Goal: Book appointment/travel/reservation

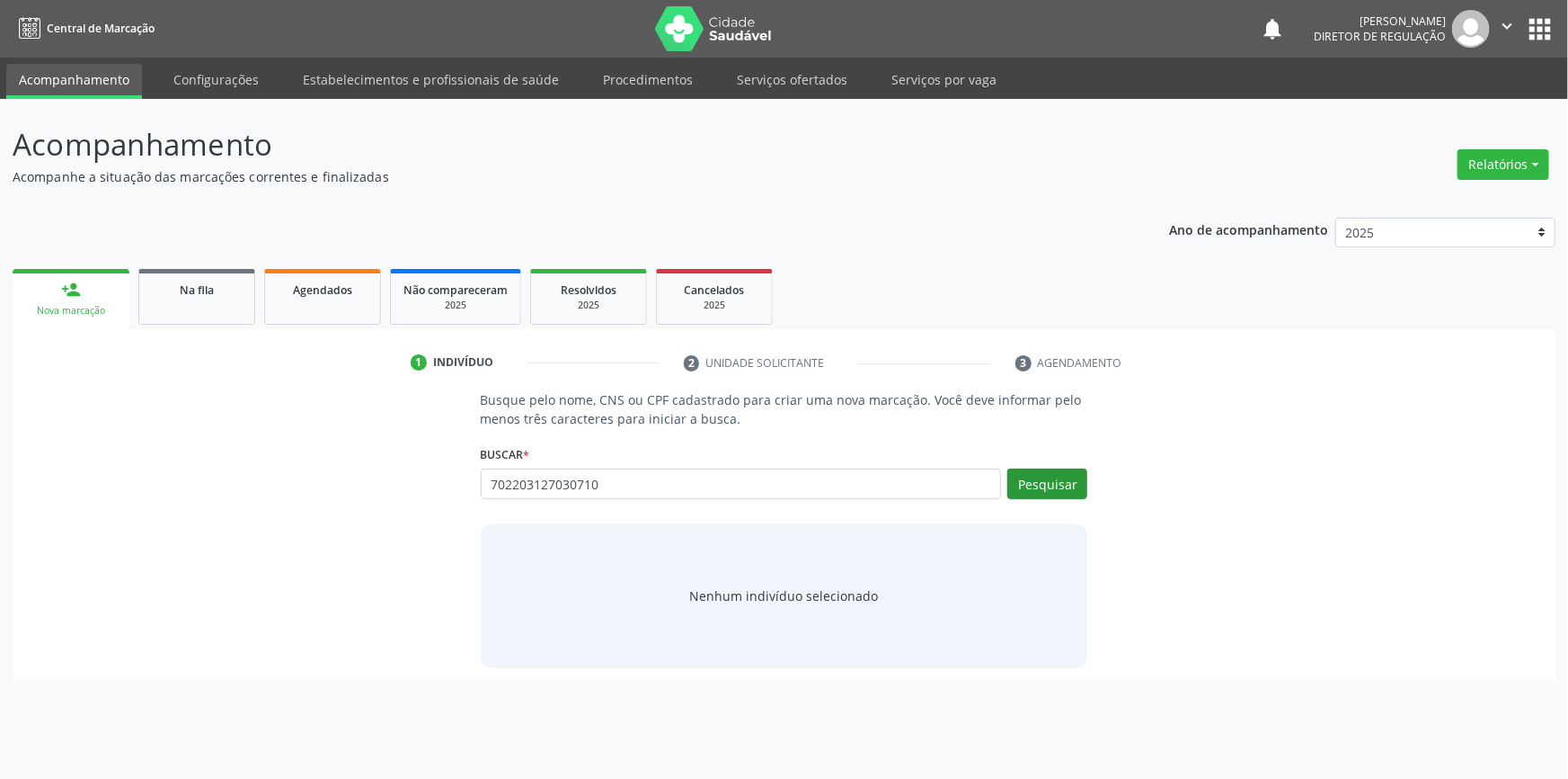
type input "702203127030710"
click at [1040, 481] on button "Pesquisar" at bounding box center [1047, 484] width 80 height 31
type input "702203127030710"
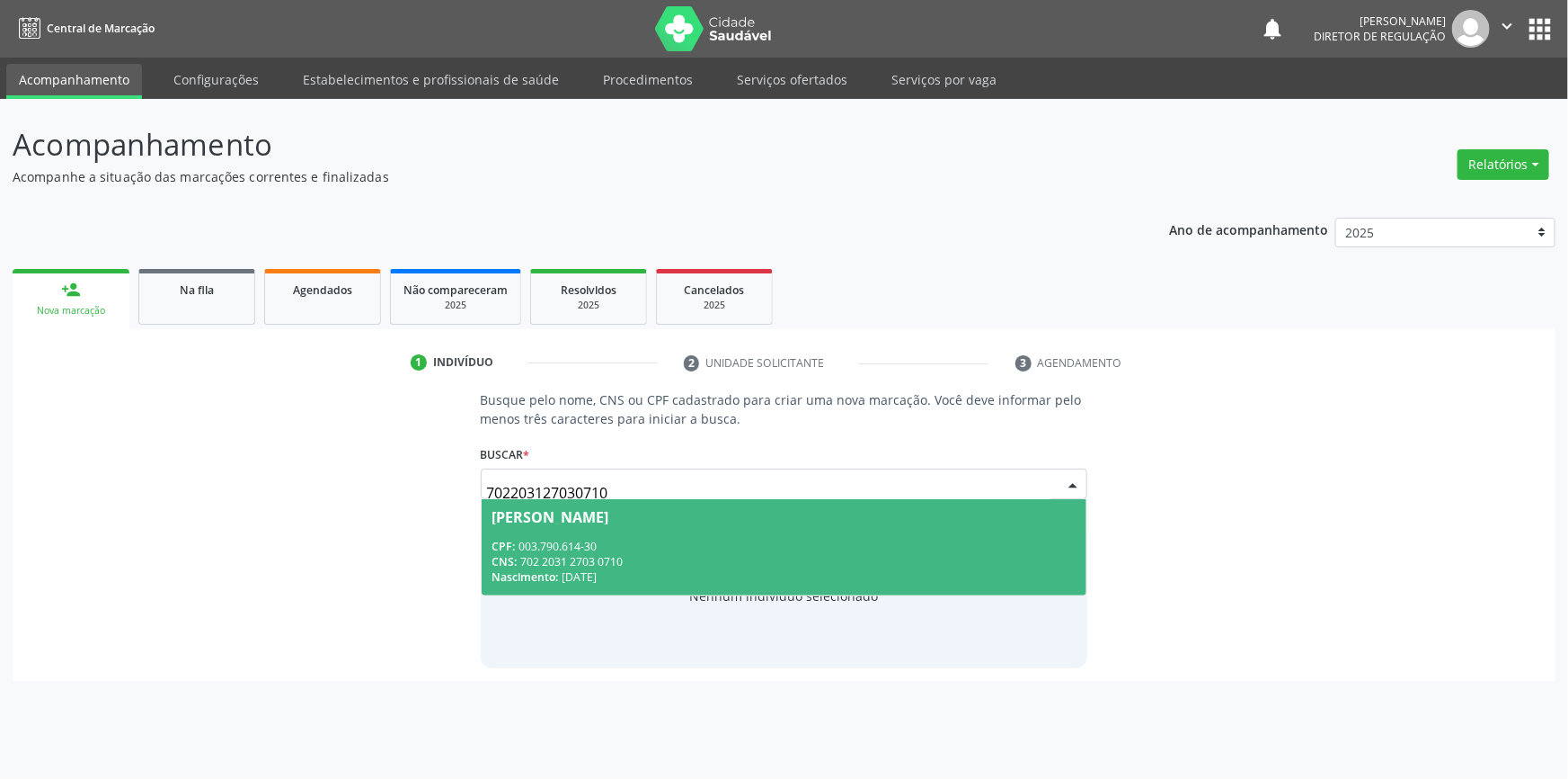
click at [609, 512] on div "[PERSON_NAME]" at bounding box center [551, 516] width 117 height 15
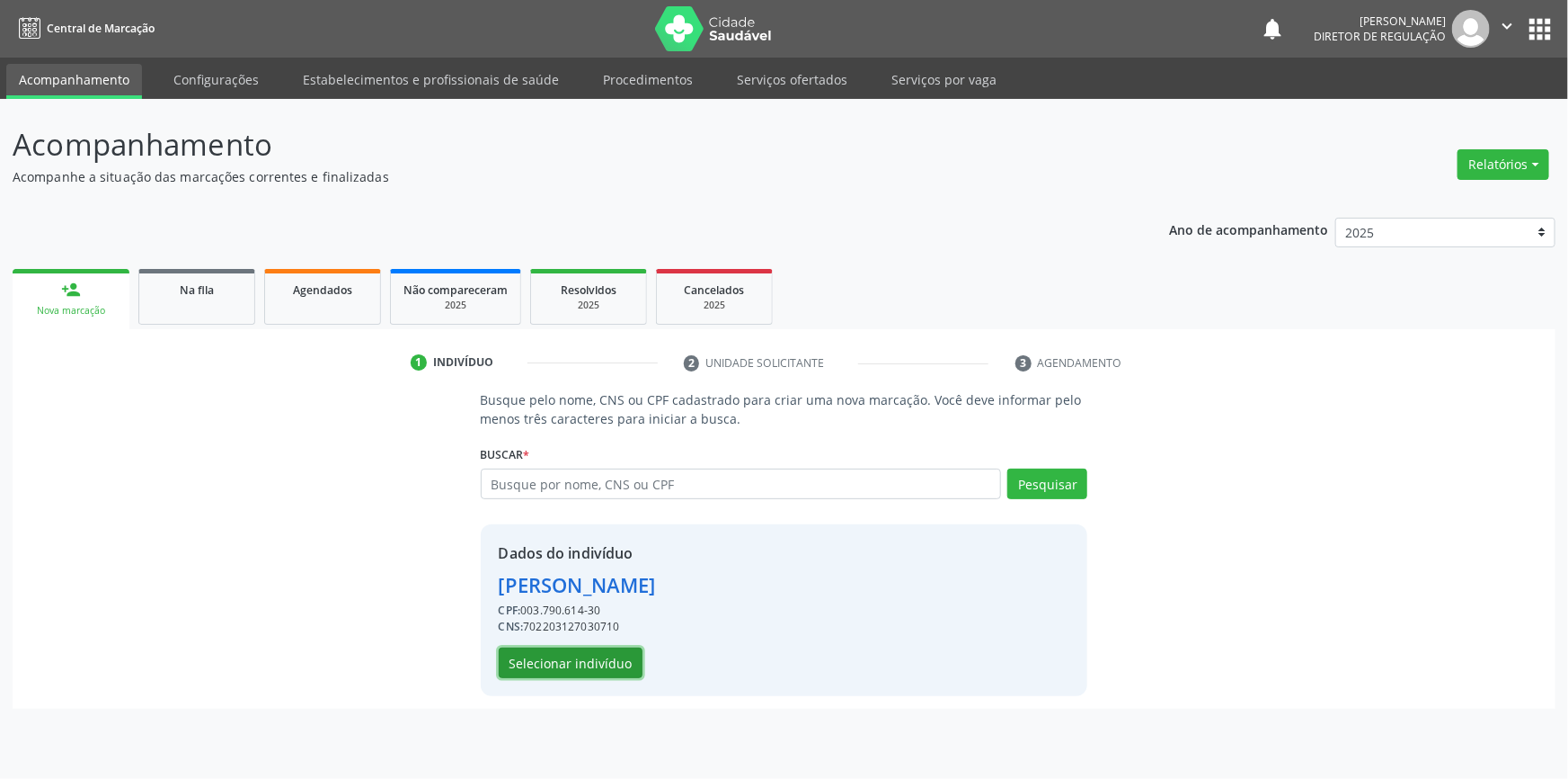
click at [589, 656] on button "Selecionar indivíduo" at bounding box center [571, 662] width 144 height 31
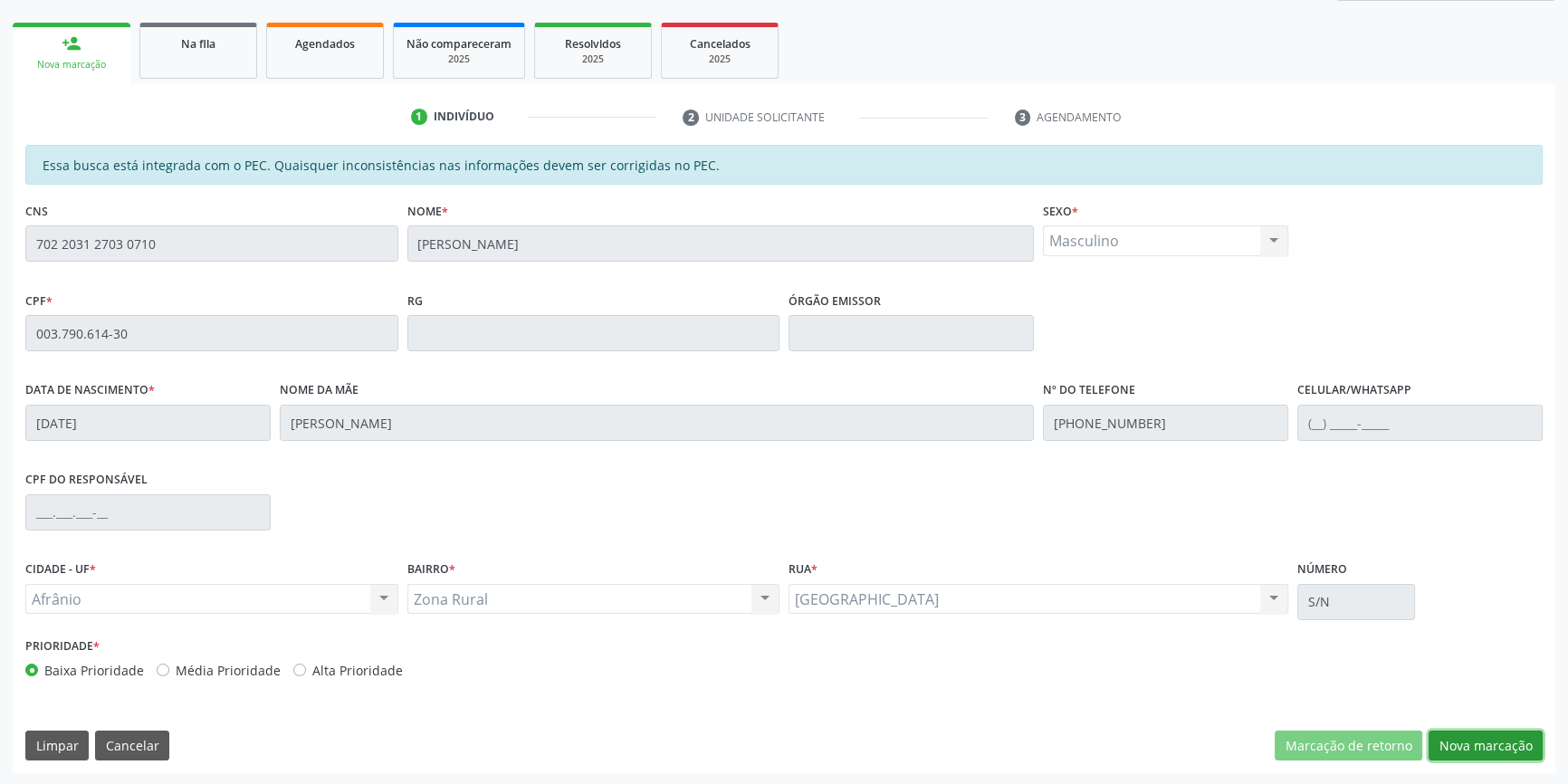
click at [1501, 751] on button "Nova marcação" at bounding box center [1486, 745] width 114 height 31
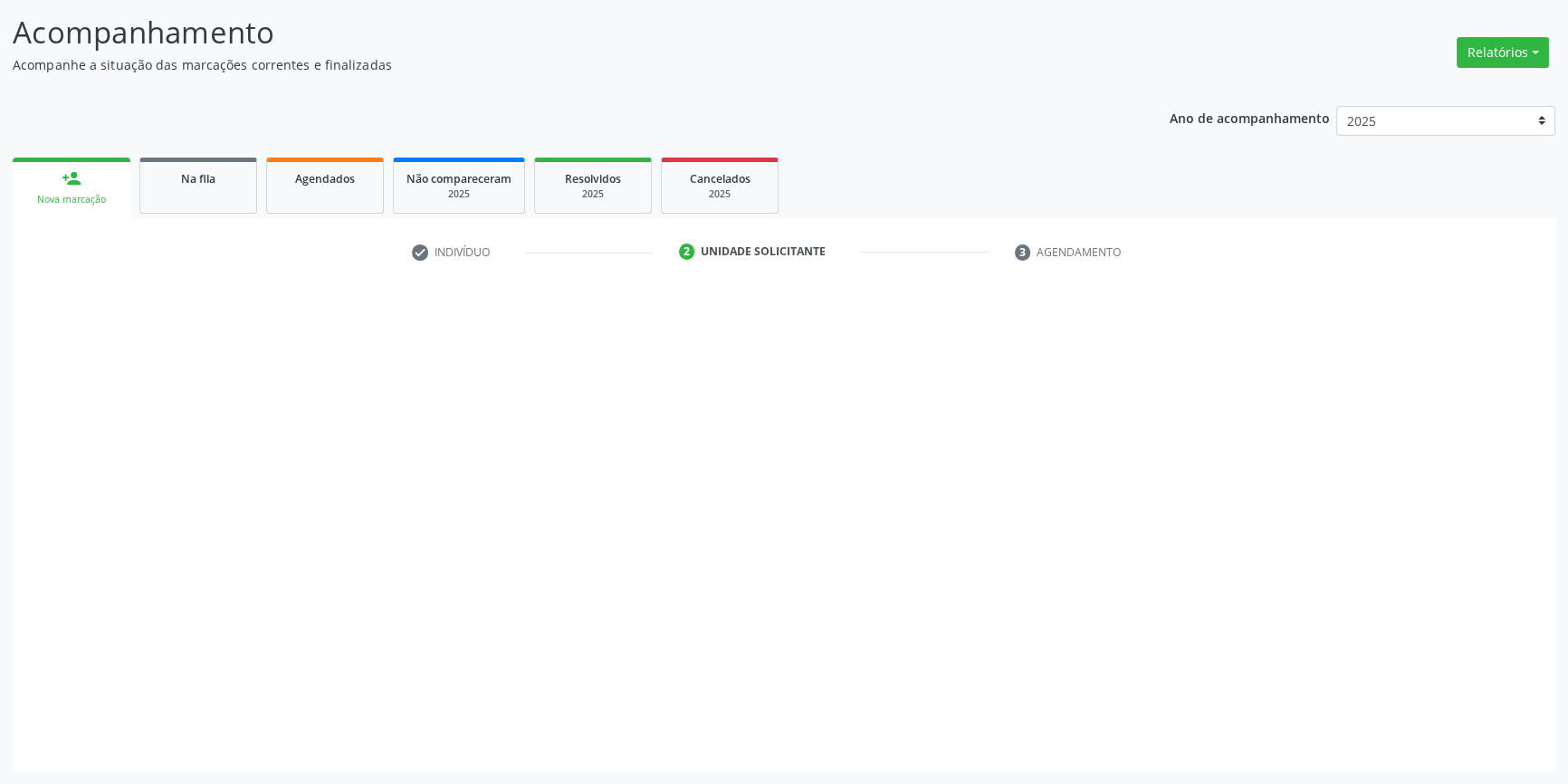
scroll to position [112, 0]
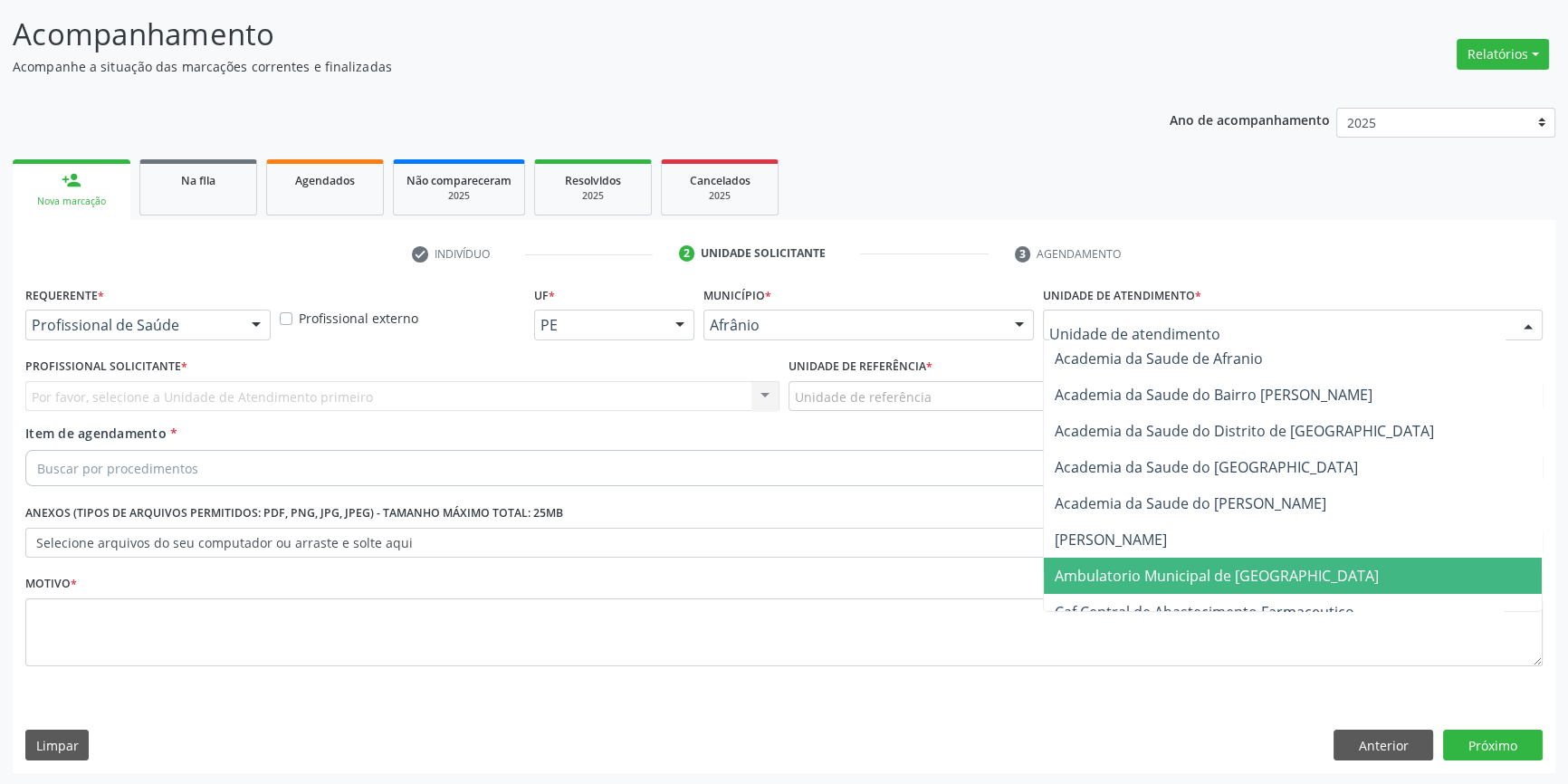
click at [1117, 566] on span "Ambulatorio Municipal de [GEOGRAPHIC_DATA]" at bounding box center [1217, 576] width 324 height 20
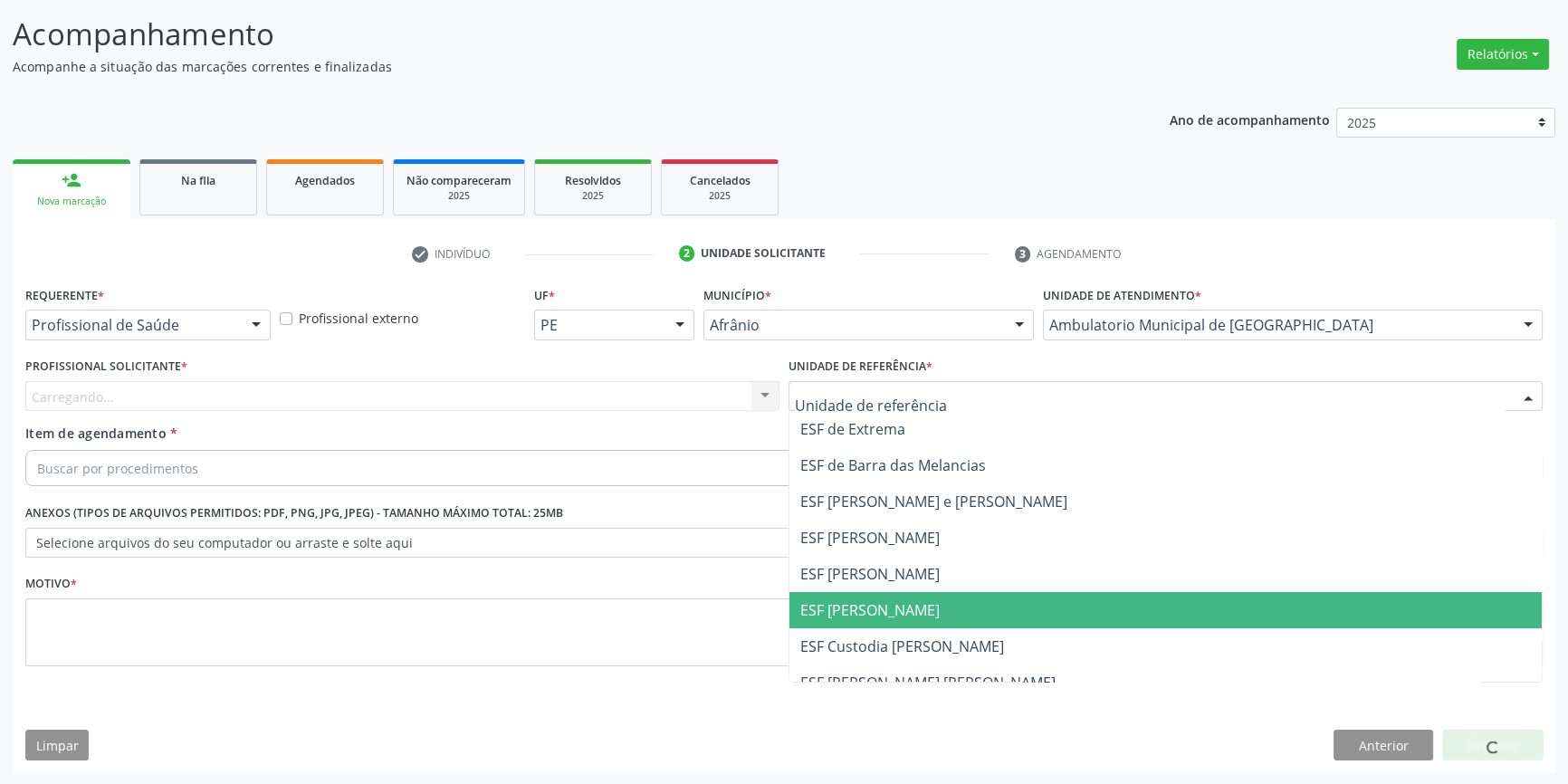
drag, startPoint x: 875, startPoint y: 592, endPoint x: 844, endPoint y: 553, distance: 49.8
click at [874, 592] on span "ESF [PERSON_NAME]" at bounding box center [1166, 609] width 753 height 36
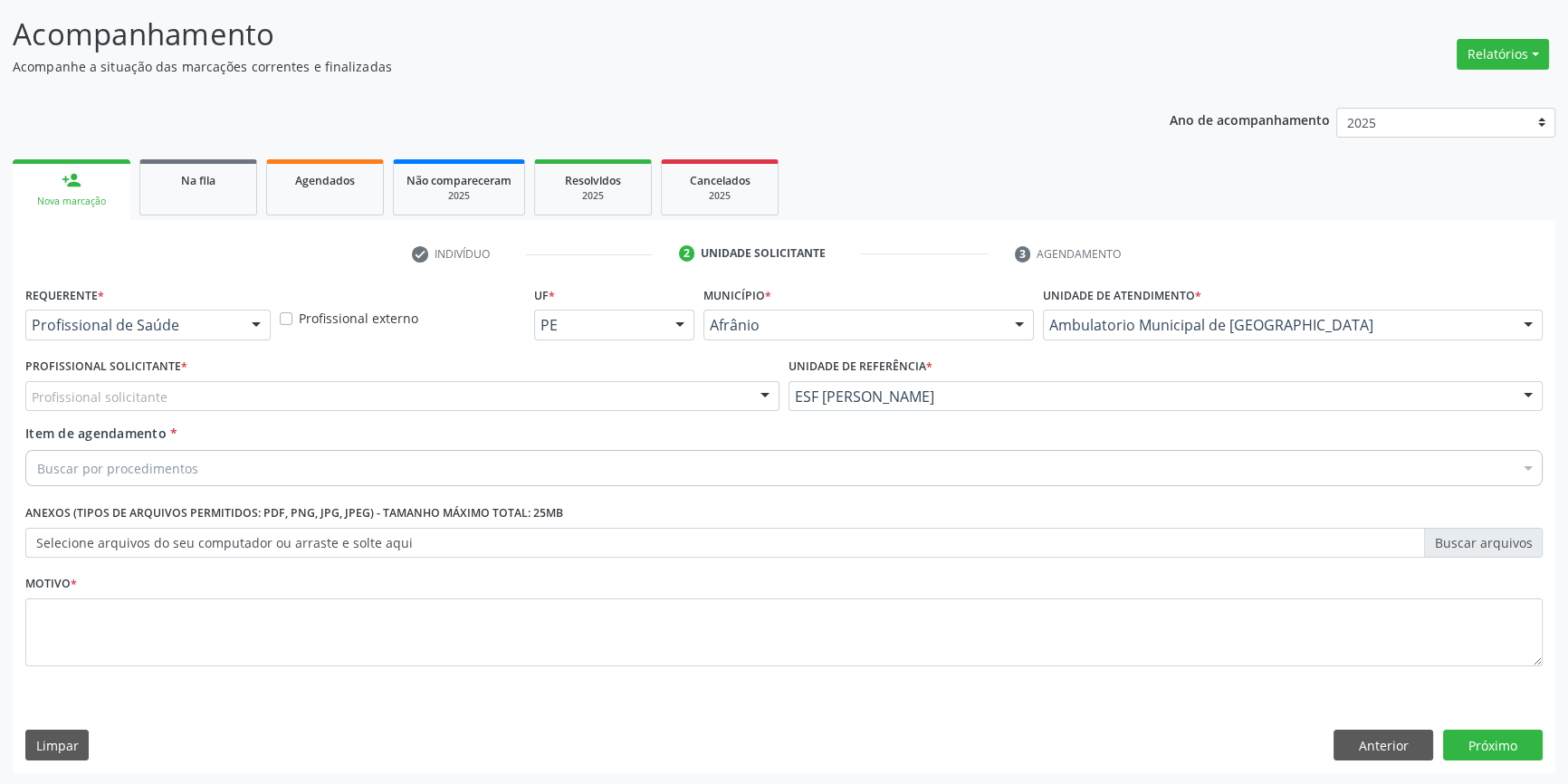
click at [512, 368] on div "Profissional Solicitante * Profissional solicitante Médico Anestesiologista - […" at bounding box center [402, 382] width 755 height 58
click at [505, 381] on div "Profissional solicitante" at bounding box center [402, 396] width 755 height 31
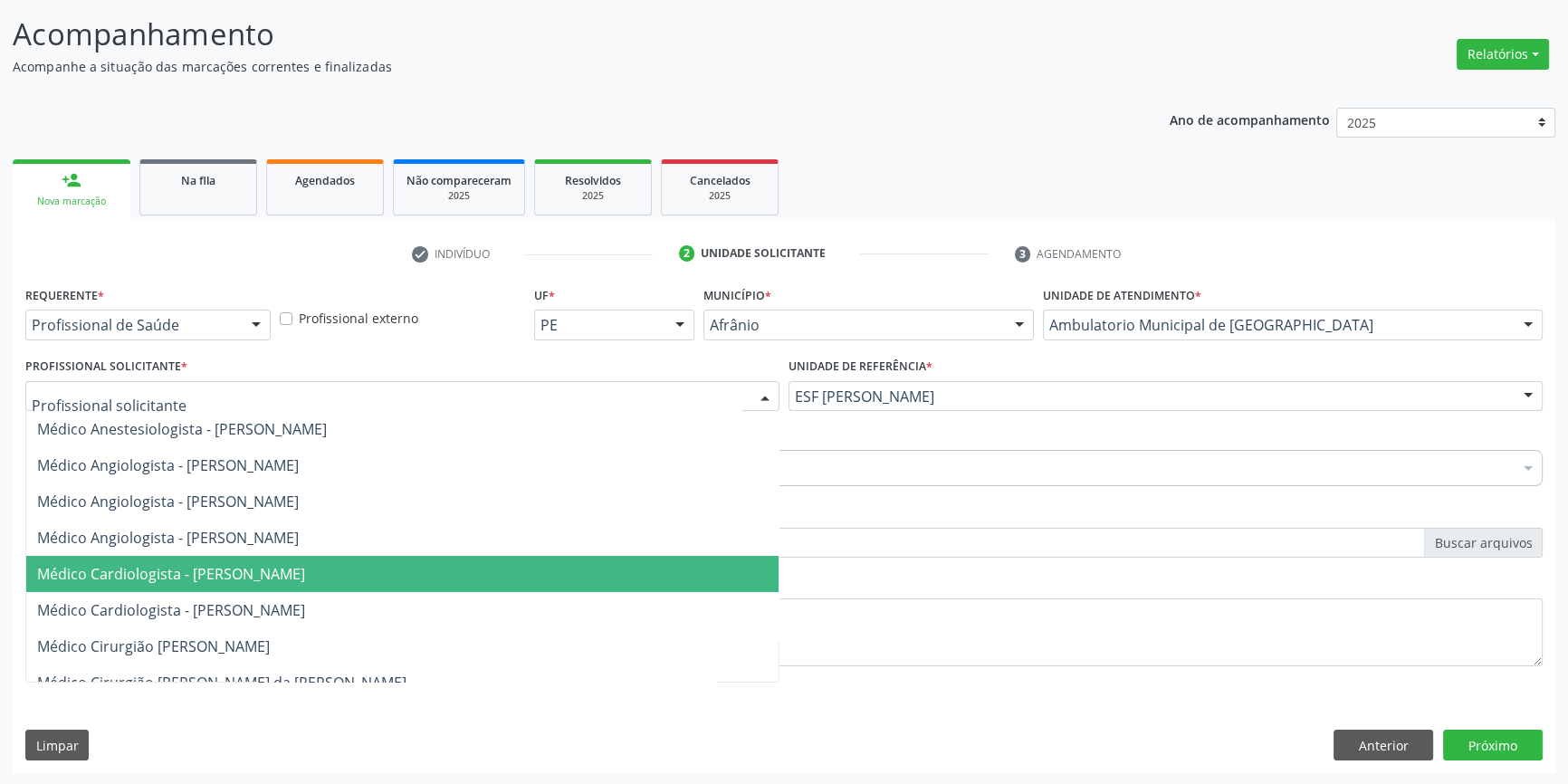
click at [305, 564] on span "Médico Cardiologista - [PERSON_NAME]" at bounding box center [171, 574] width 268 height 20
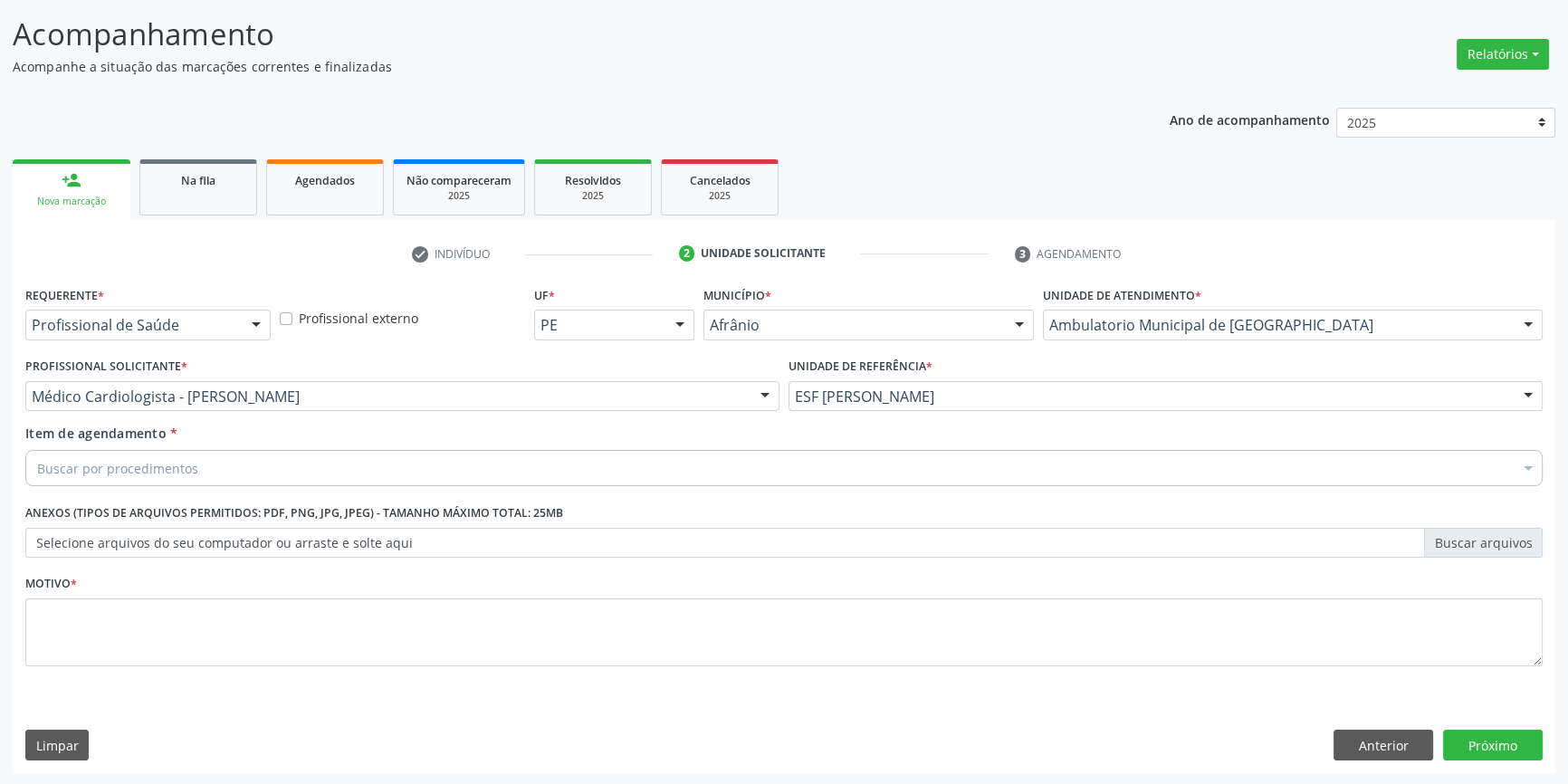
click at [239, 466] on div "Buscar por procedimentos" at bounding box center [784, 468] width 1518 height 36
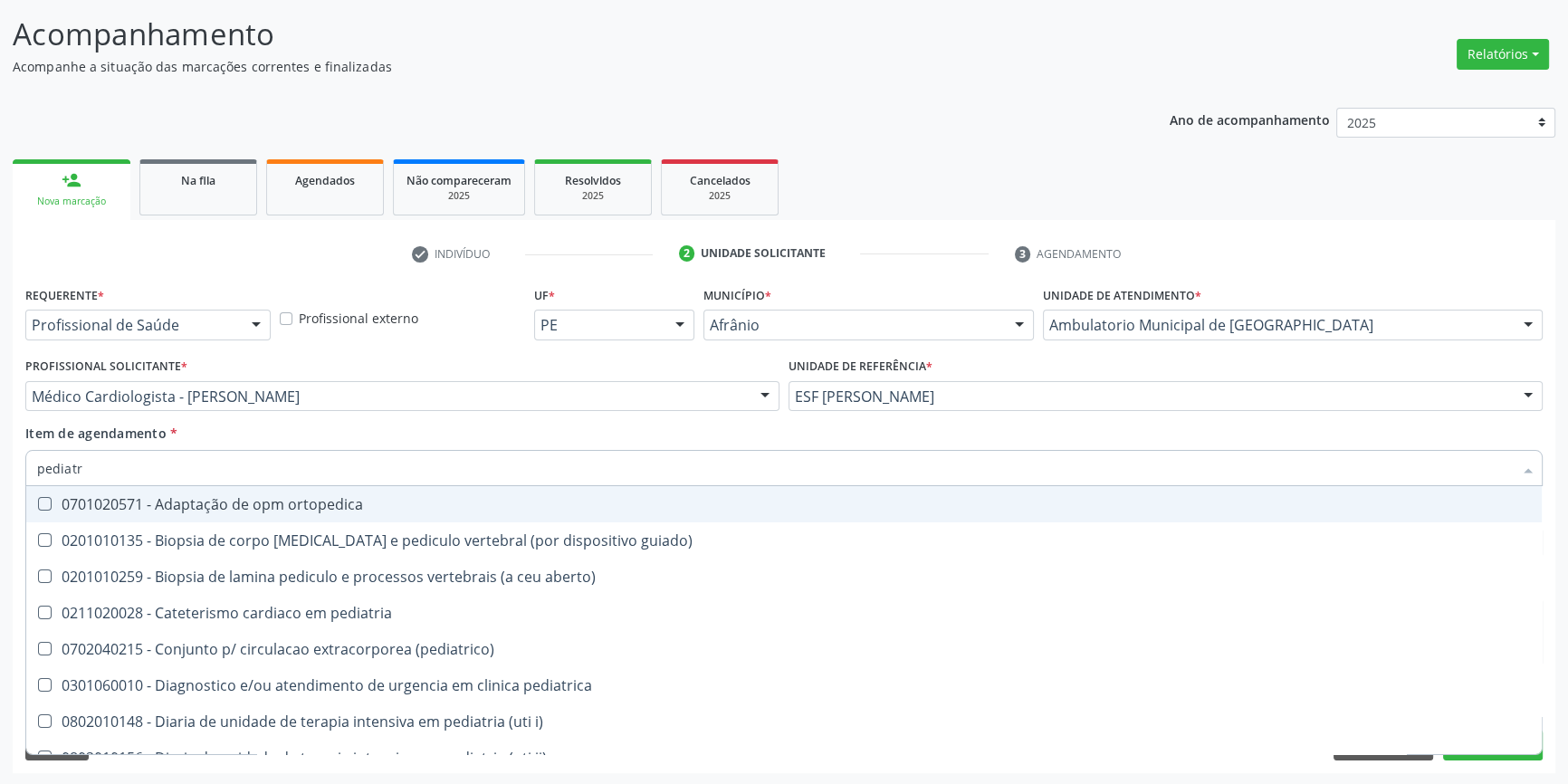
type input "pediatra"
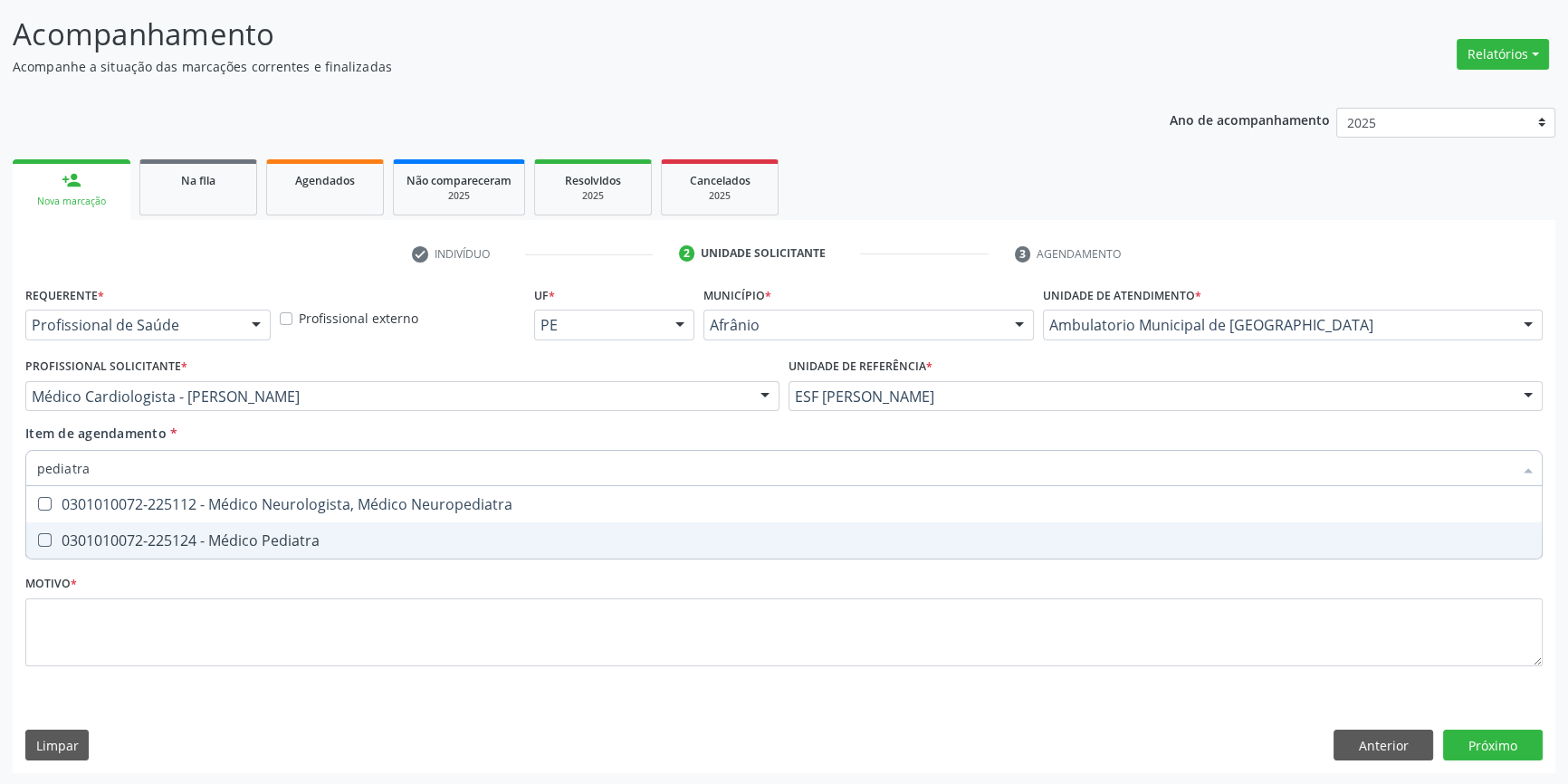
click at [294, 548] on div "0301010072-225124 - Médico Pediatra" at bounding box center [784, 540] width 1494 height 15
checkbox Pediatra "true"
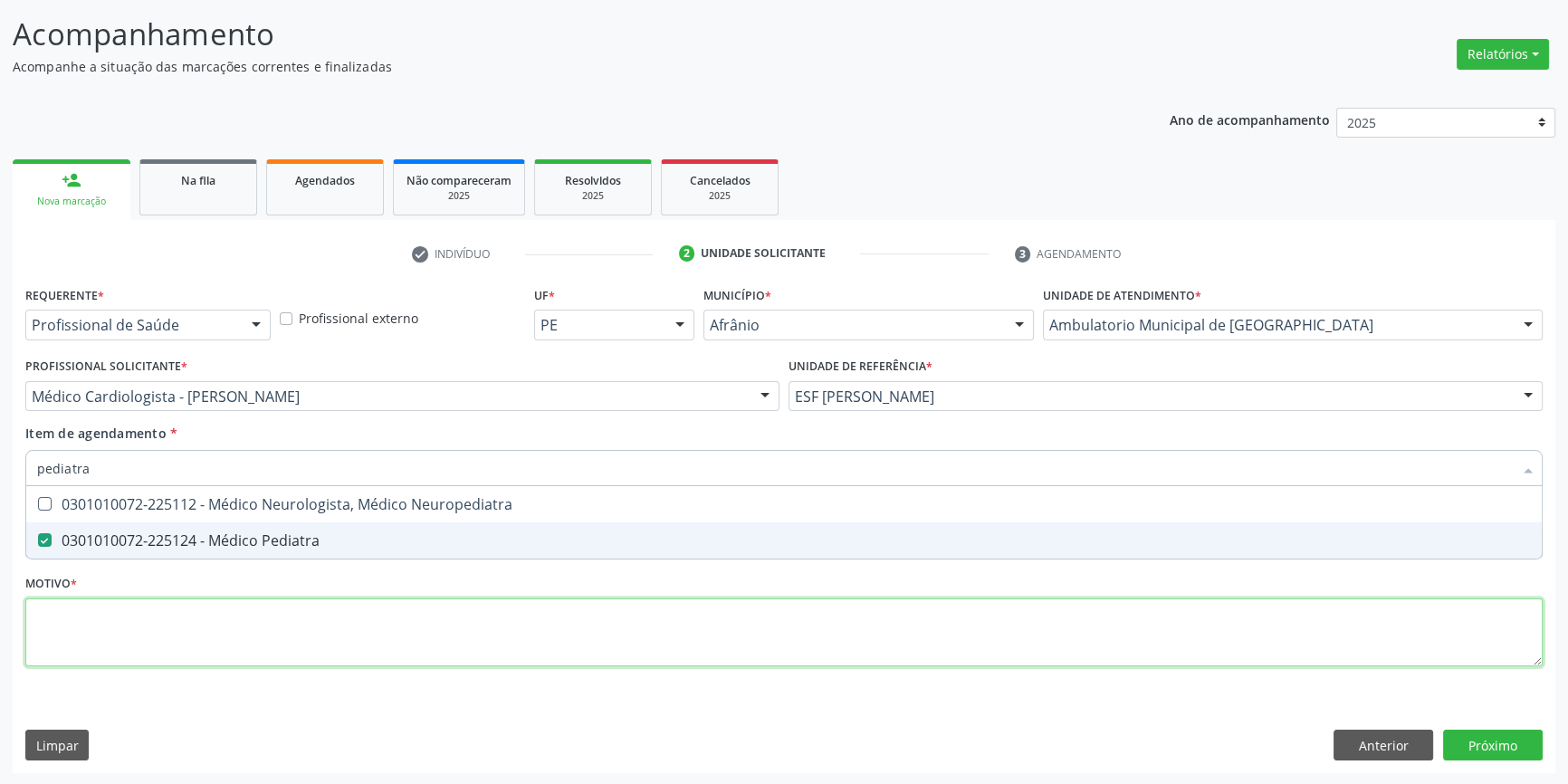
click at [222, 629] on div "Requerente * Profissional de Saúde Profissional de Saúde Paciente Nenhum result…" at bounding box center [784, 486] width 1518 height 410
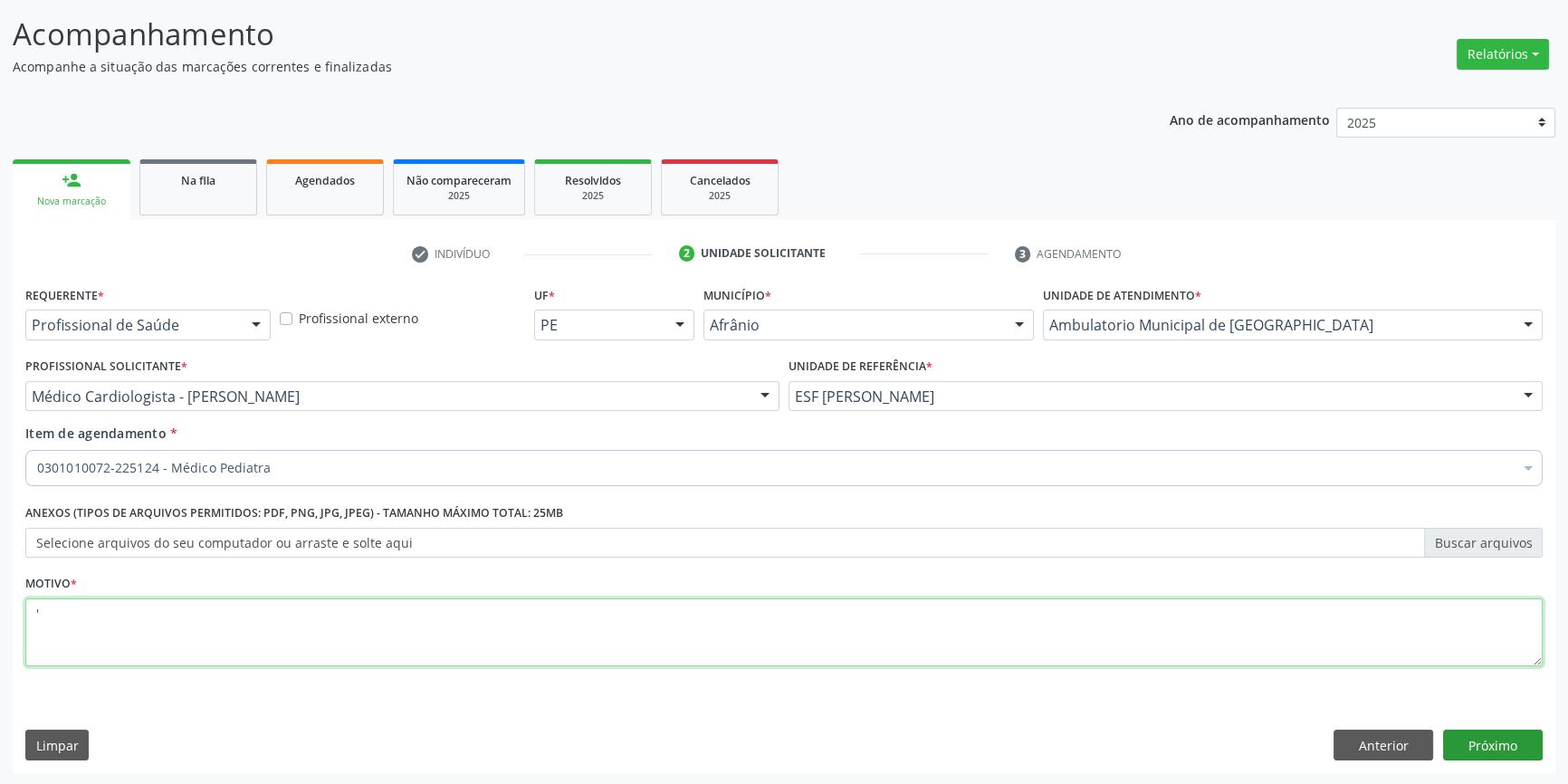
type textarea "'"
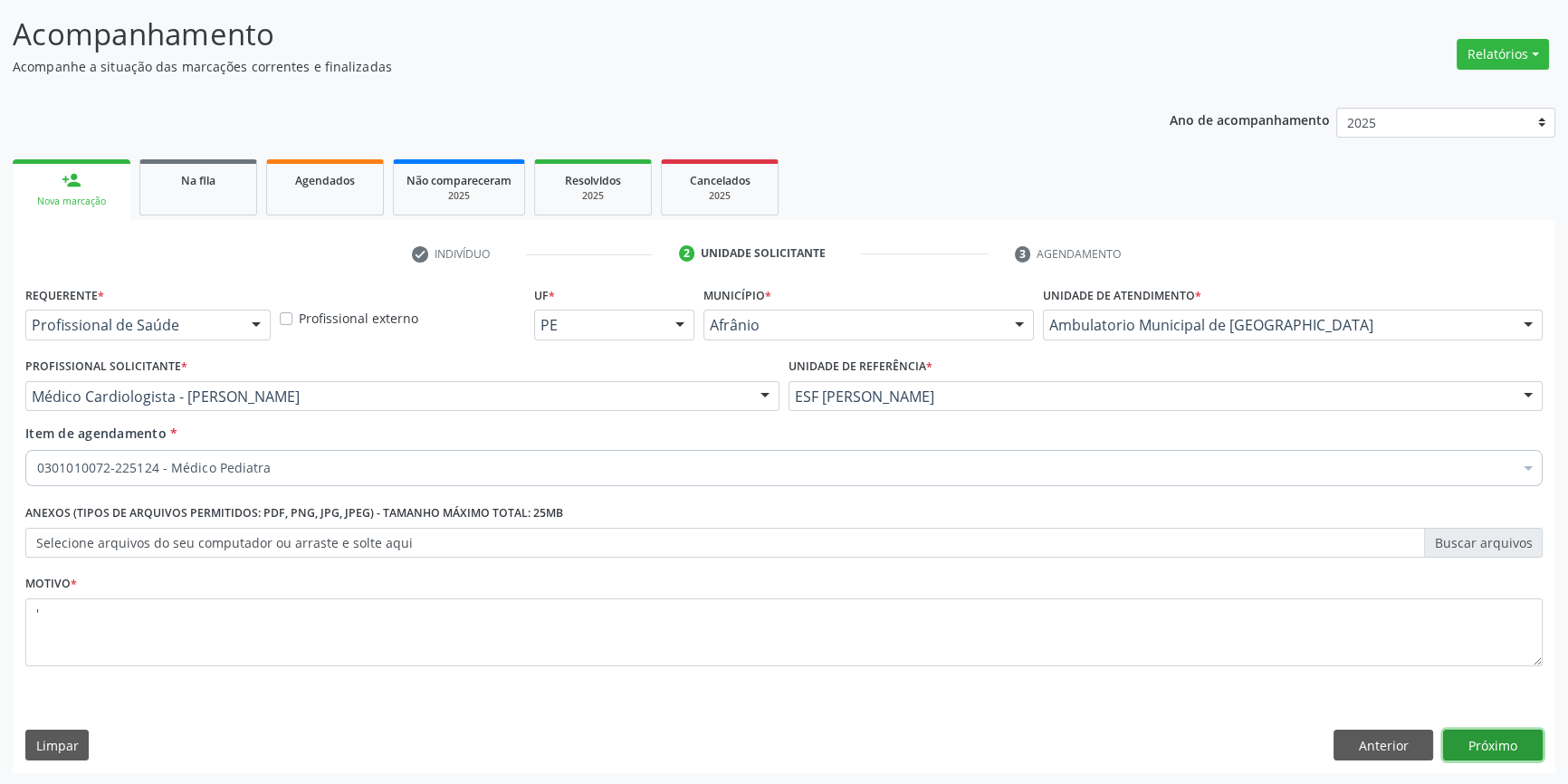
click at [1472, 736] on button "Próximo" at bounding box center [1493, 744] width 100 height 31
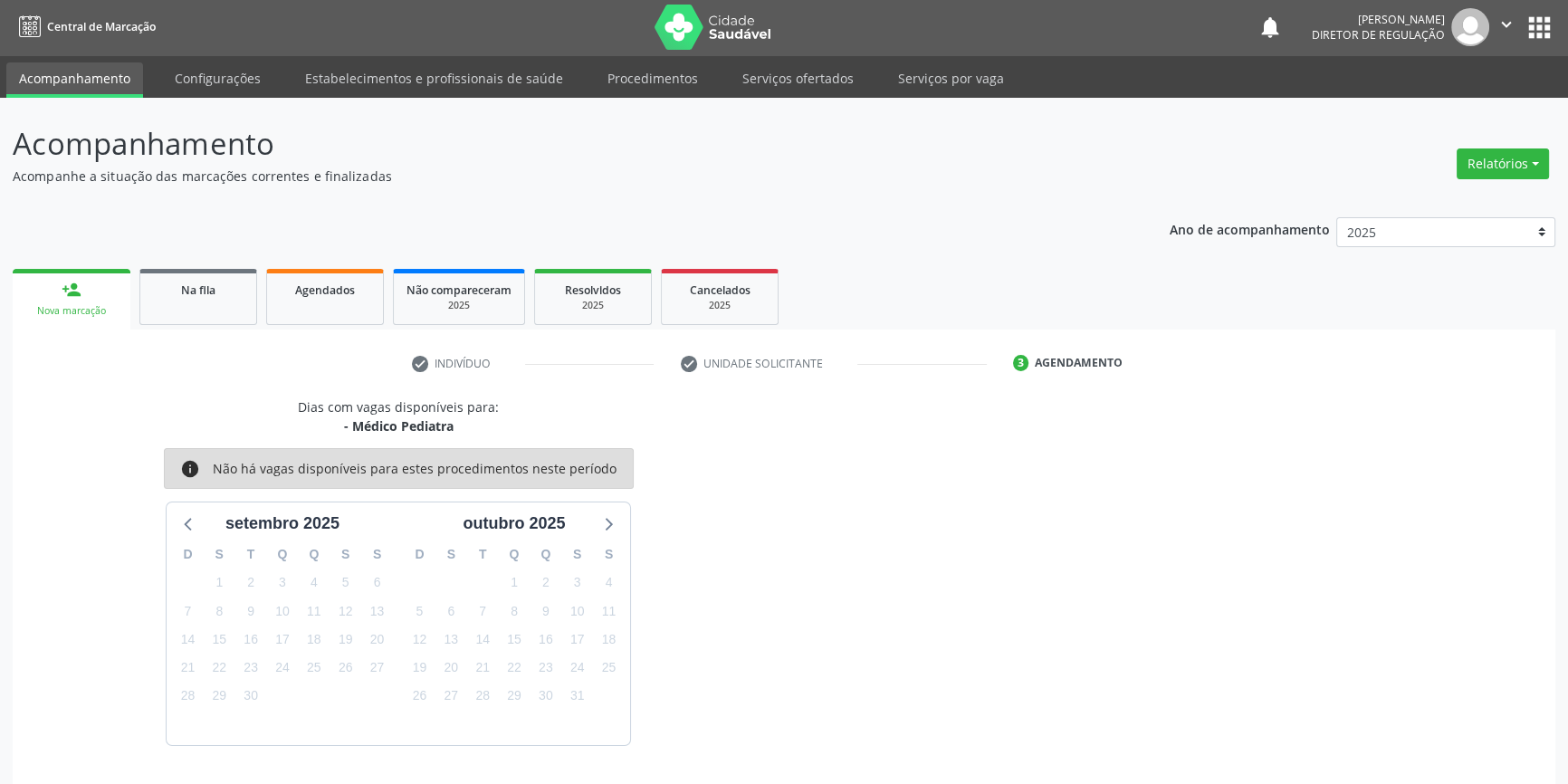
scroll to position [55, 0]
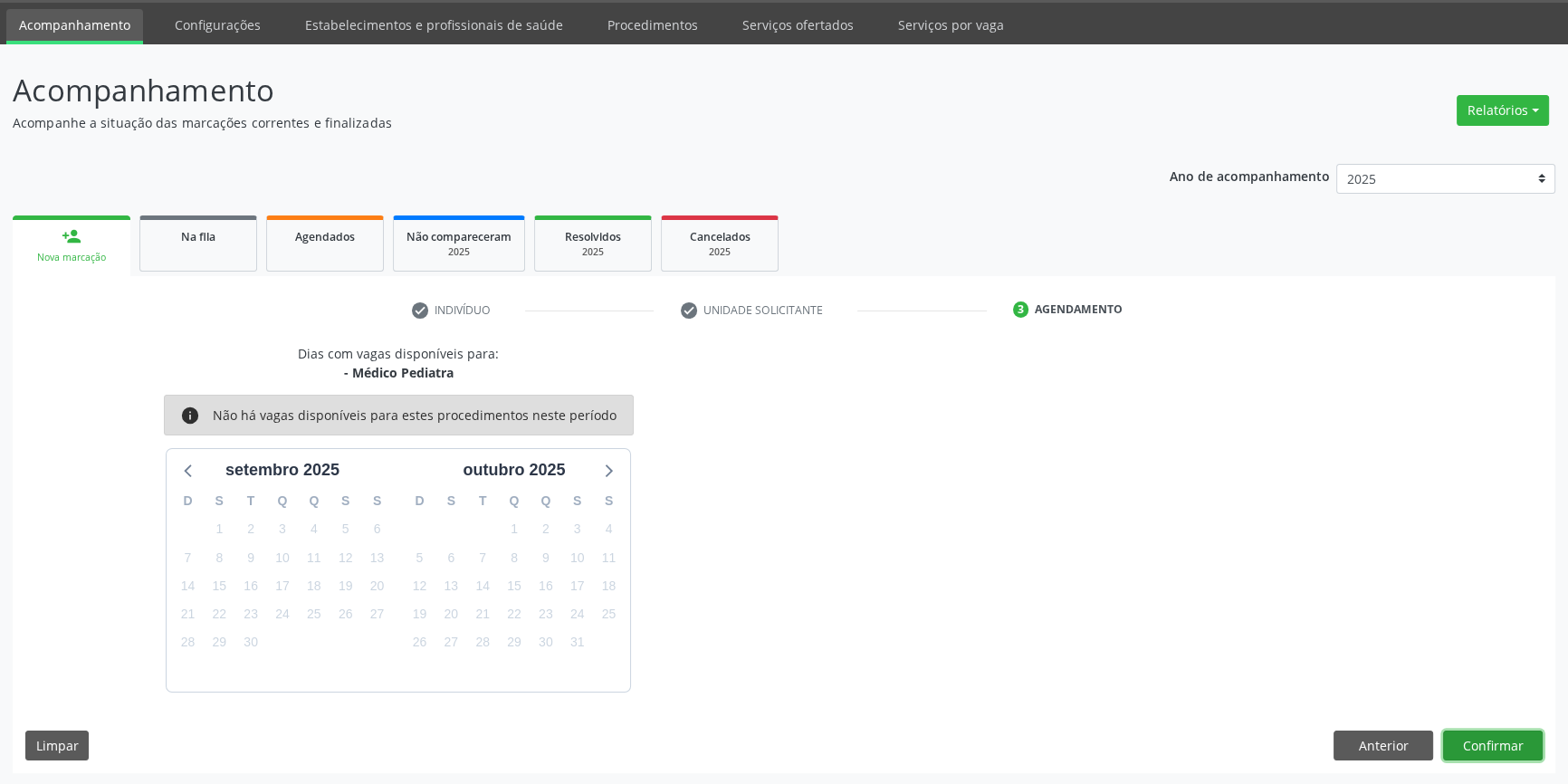
click at [1467, 741] on button "Confirmar" at bounding box center [1493, 745] width 100 height 31
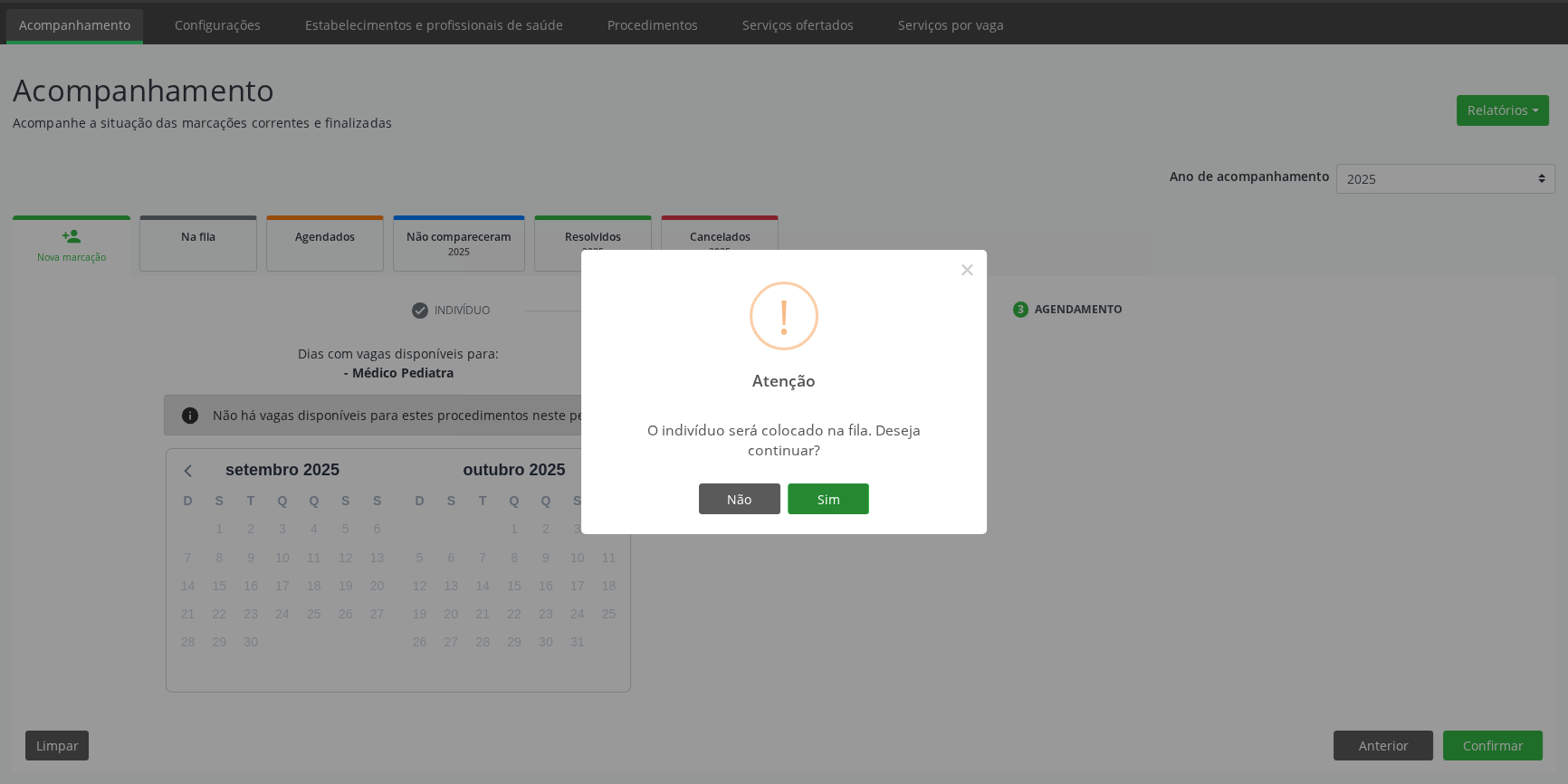
click at [836, 492] on button "Sim" at bounding box center [828, 498] width 82 height 31
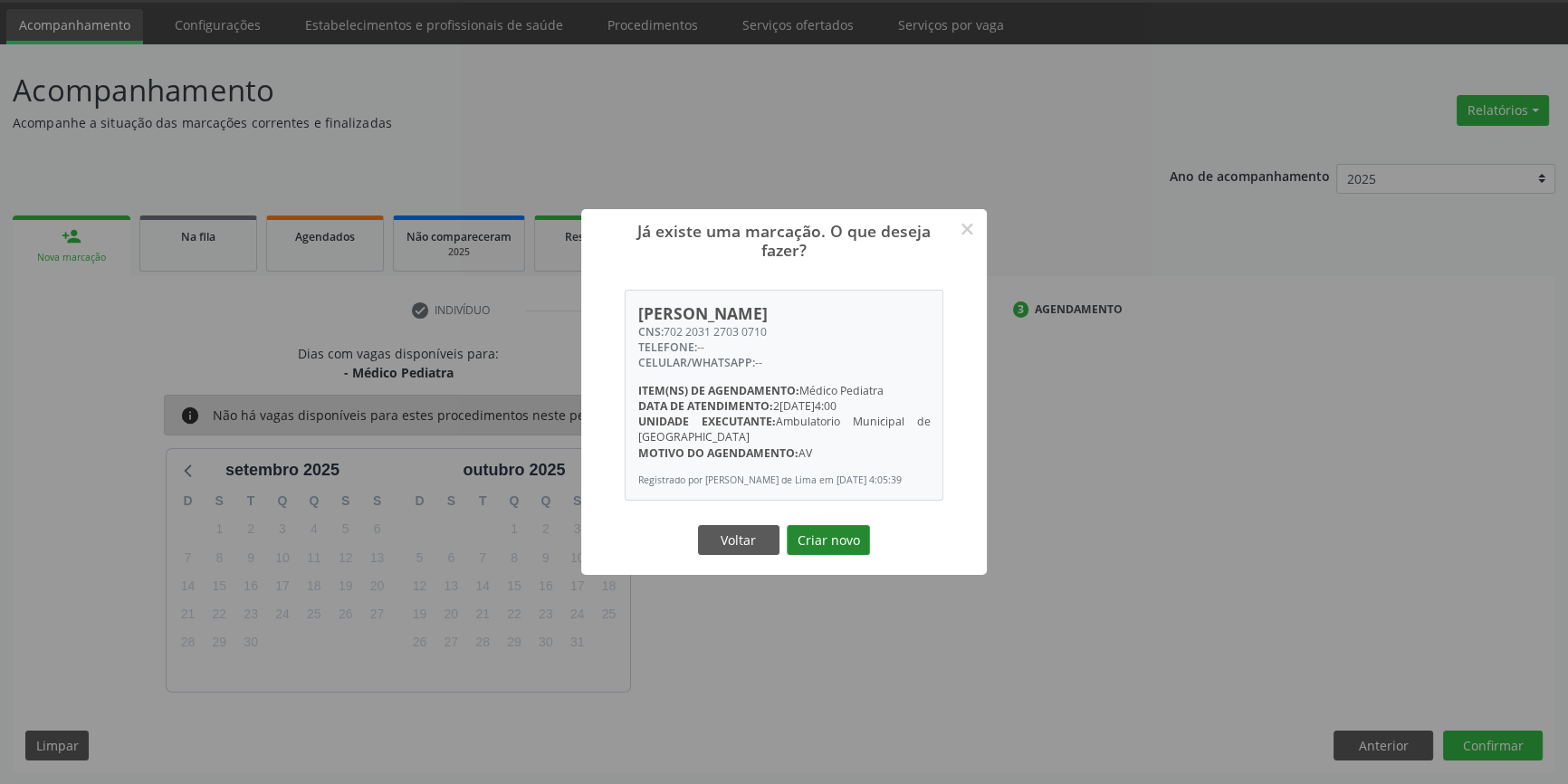
click at [842, 547] on button "Criar novo" at bounding box center [827, 540] width 83 height 31
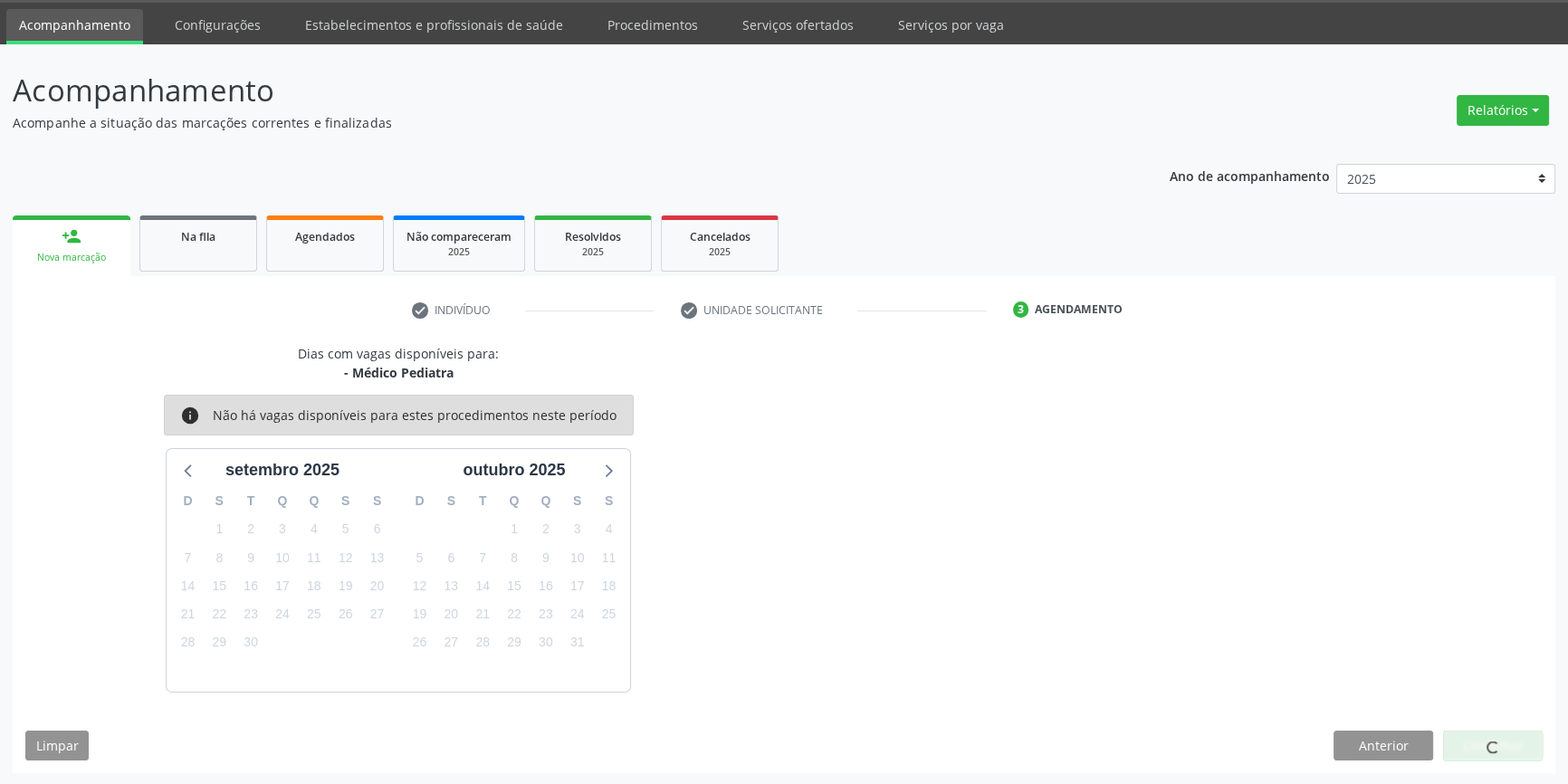
scroll to position [0, 0]
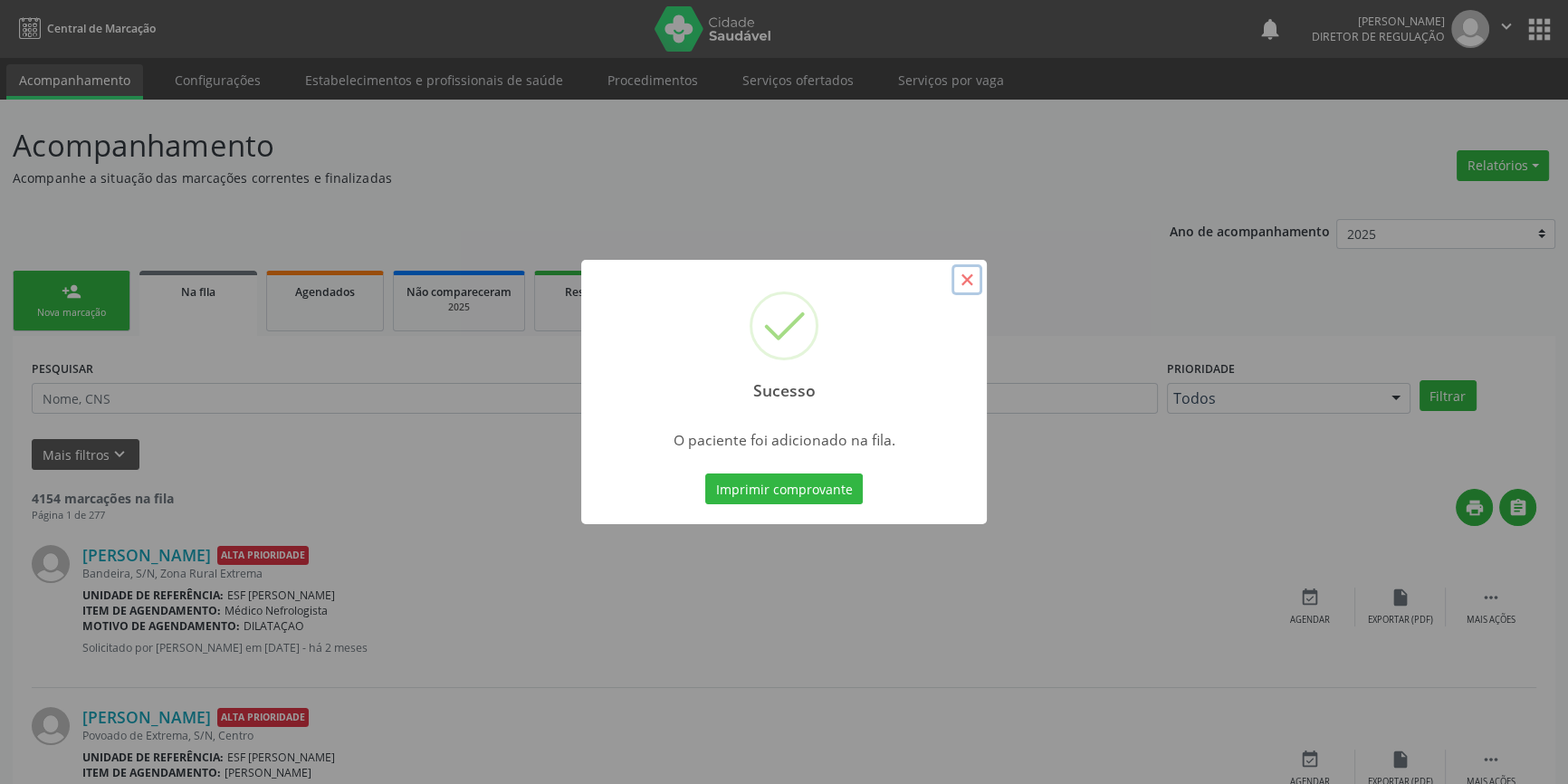
click at [969, 271] on button "×" at bounding box center [967, 279] width 31 height 31
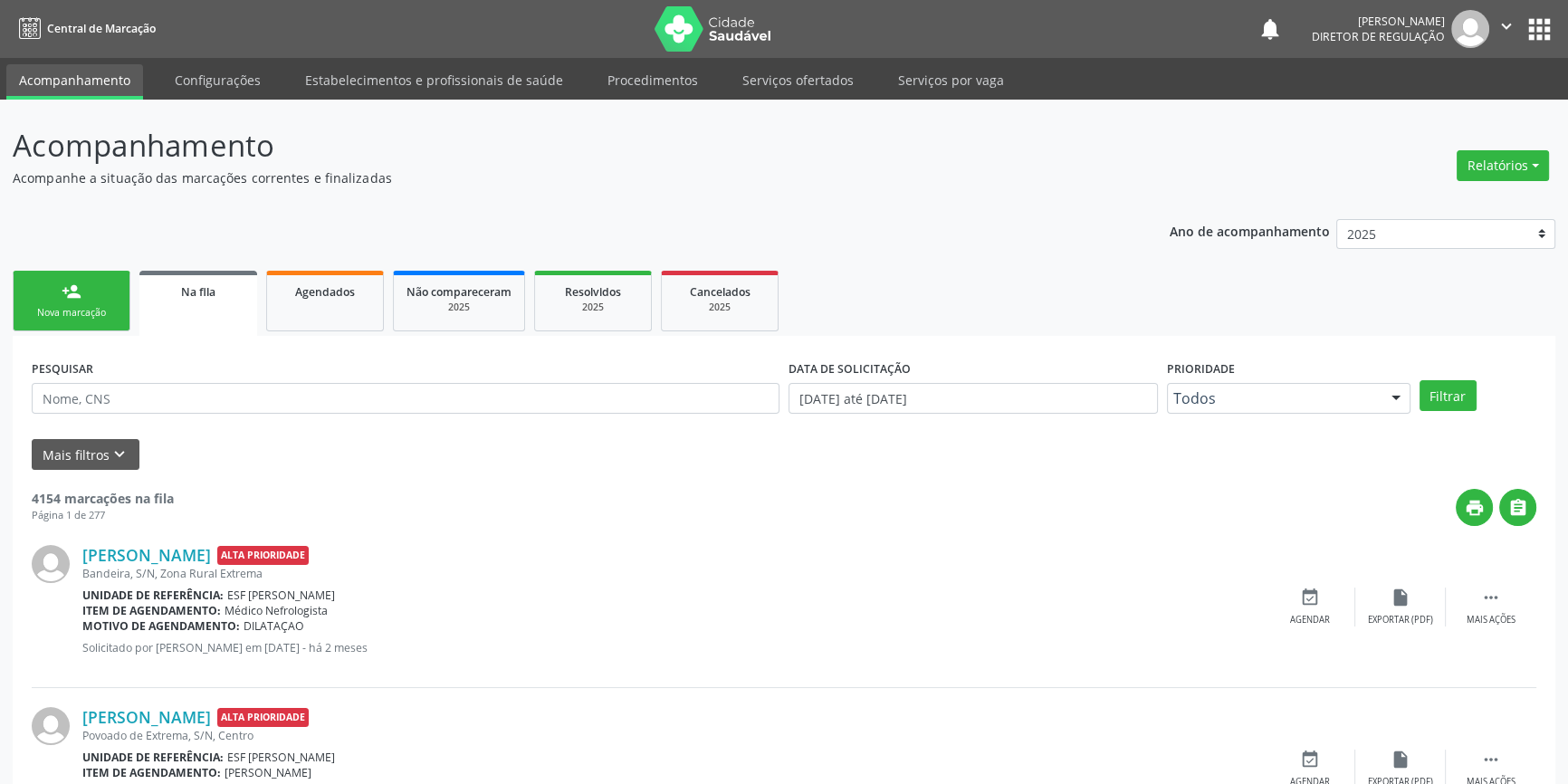
click at [85, 307] on div "Nova marcação" at bounding box center [71, 313] width 91 height 14
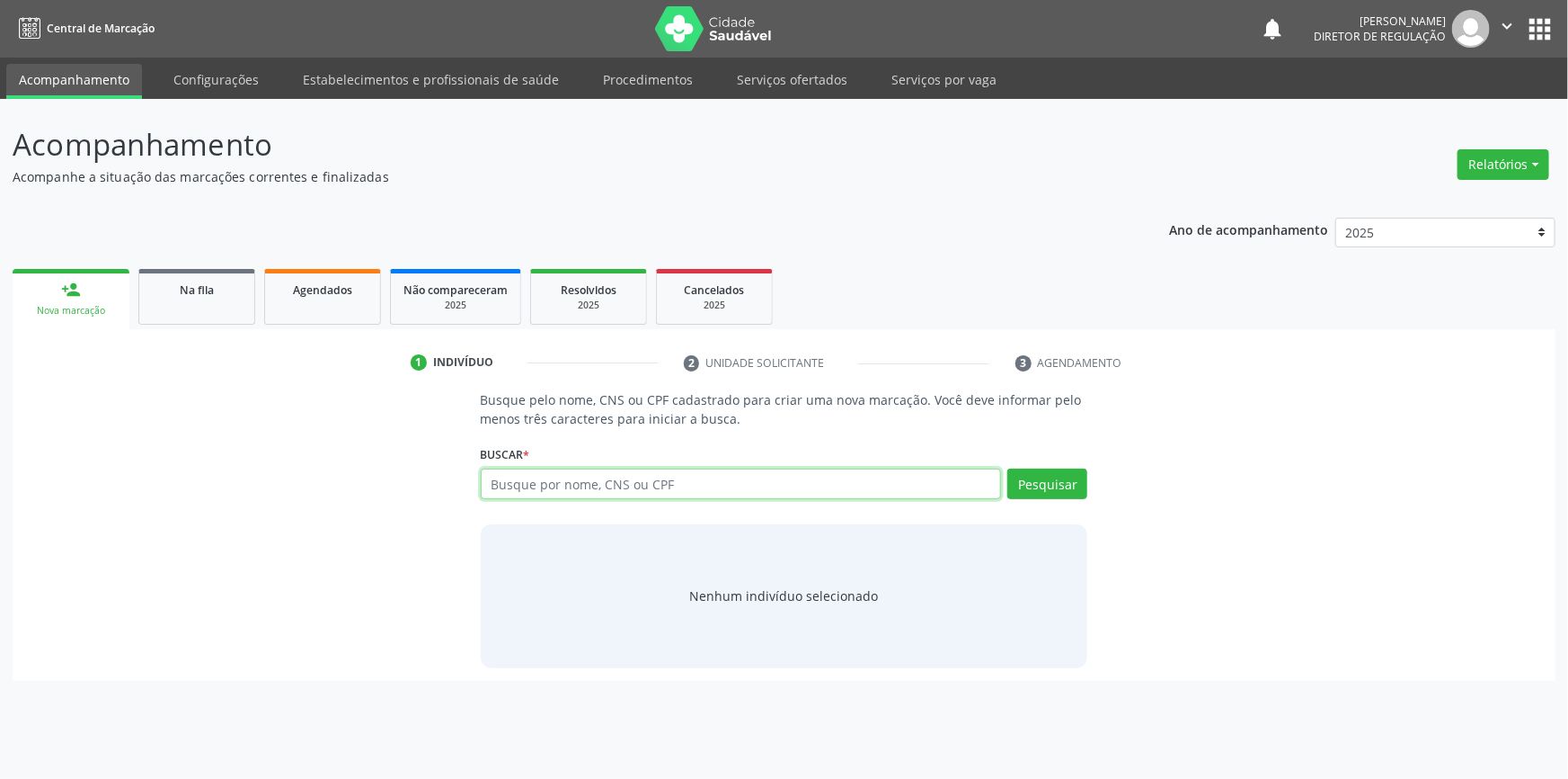
click at [557, 490] on input "text" at bounding box center [741, 484] width 521 height 31
type input "7"
type input "18181445490"
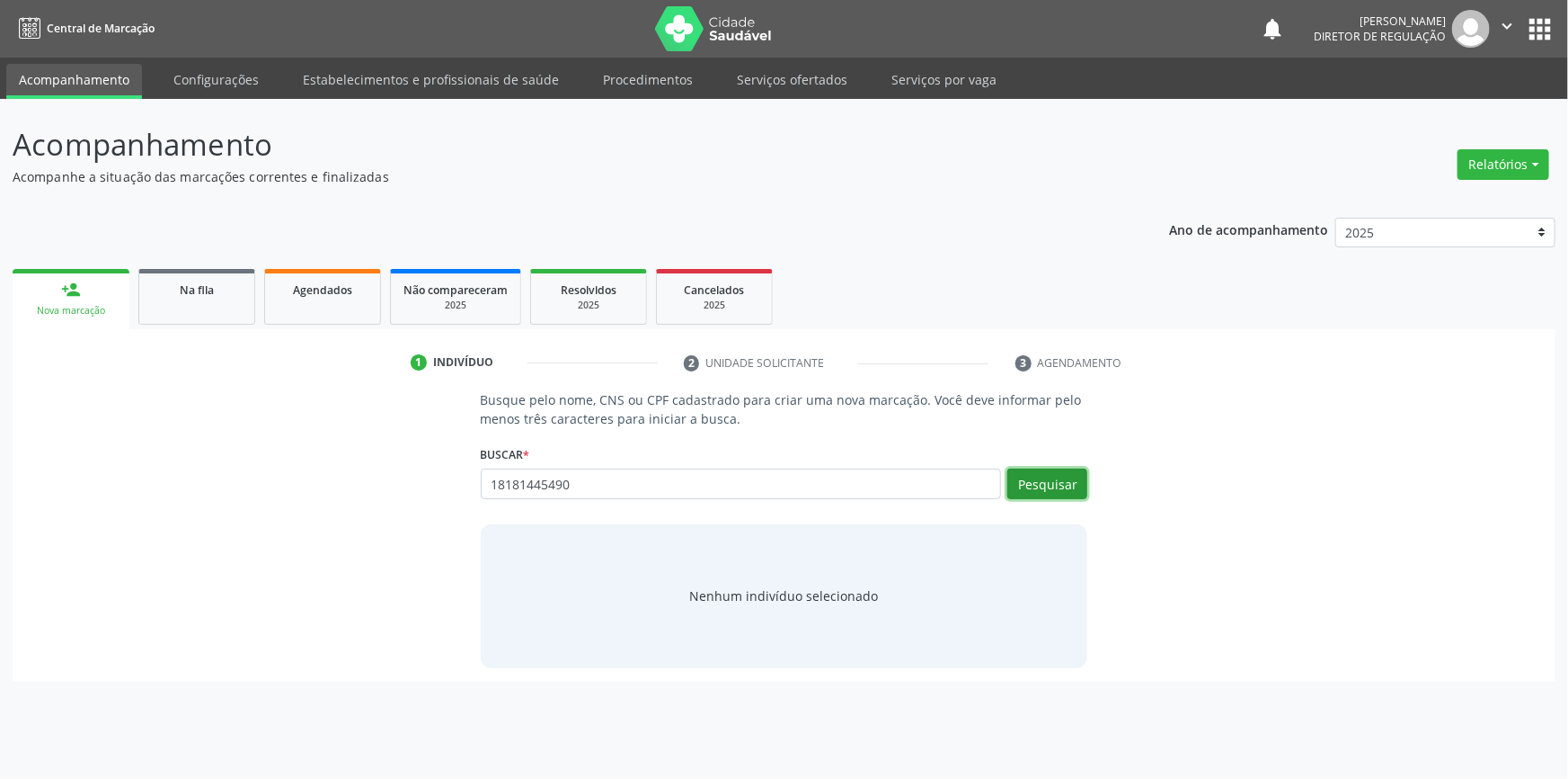
click at [1061, 485] on button "Pesquisar" at bounding box center [1047, 484] width 80 height 31
type input "18181445490"
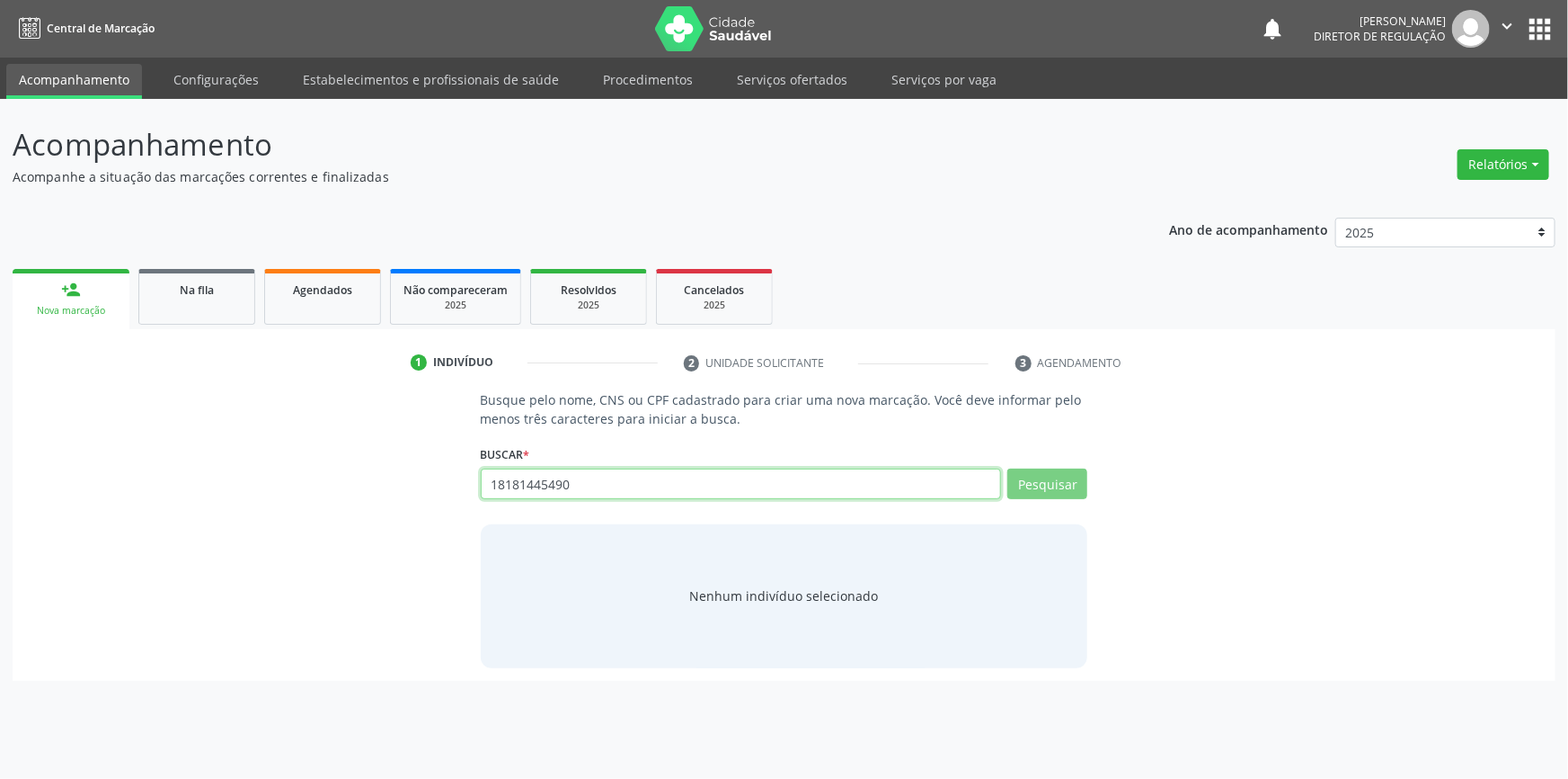
drag, startPoint x: 595, startPoint y: 497, endPoint x: 286, endPoint y: 499, distance: 309.0
click at [286, 499] on div "Busque pelo nome, CNS ou CPF cadastrado para criar uma nova marcação. Você deve…" at bounding box center [784, 528] width 1517 height 277
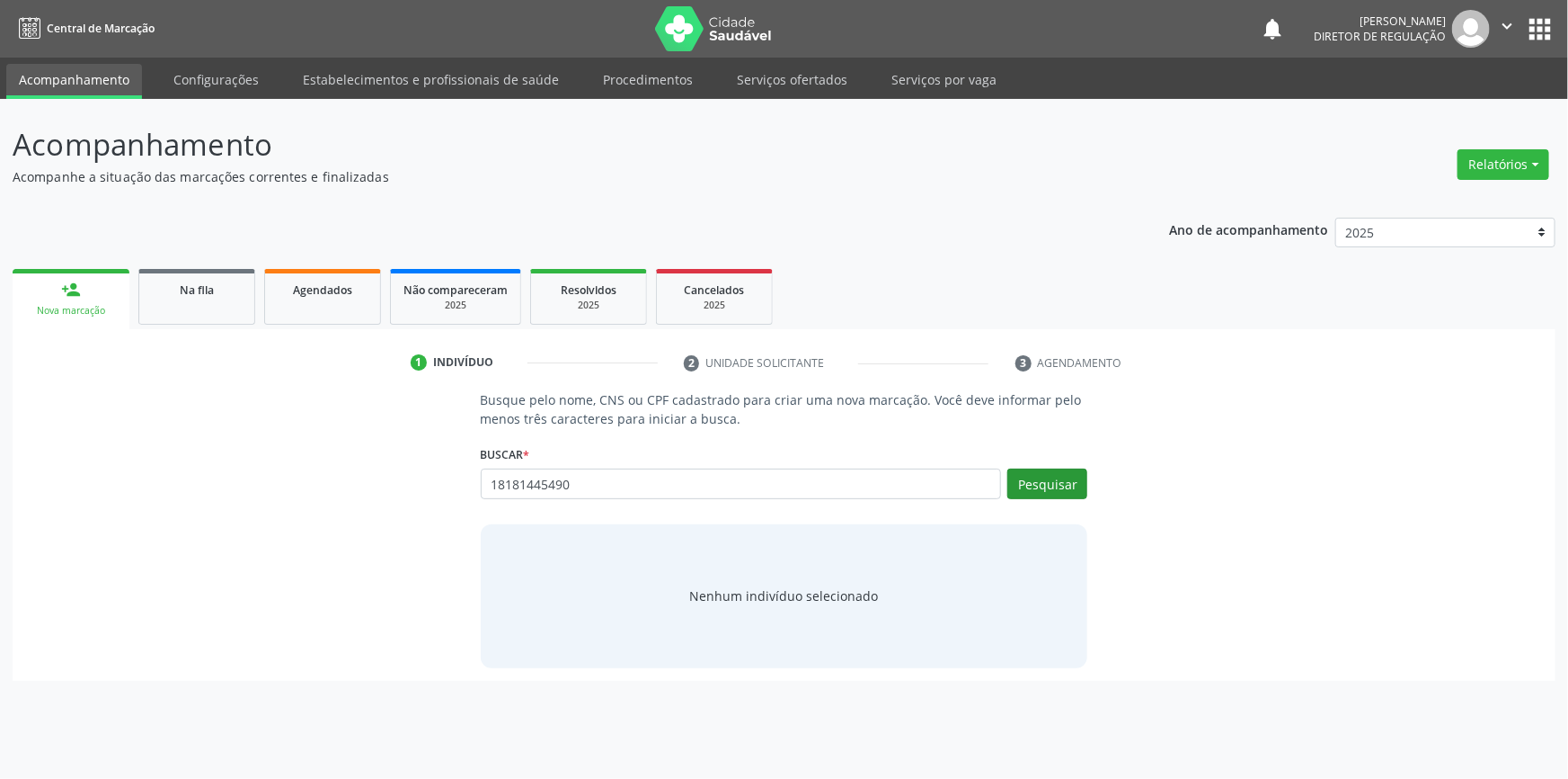
type input "18181445490"
click at [1035, 485] on button "Pesquisar" at bounding box center [1047, 484] width 80 height 31
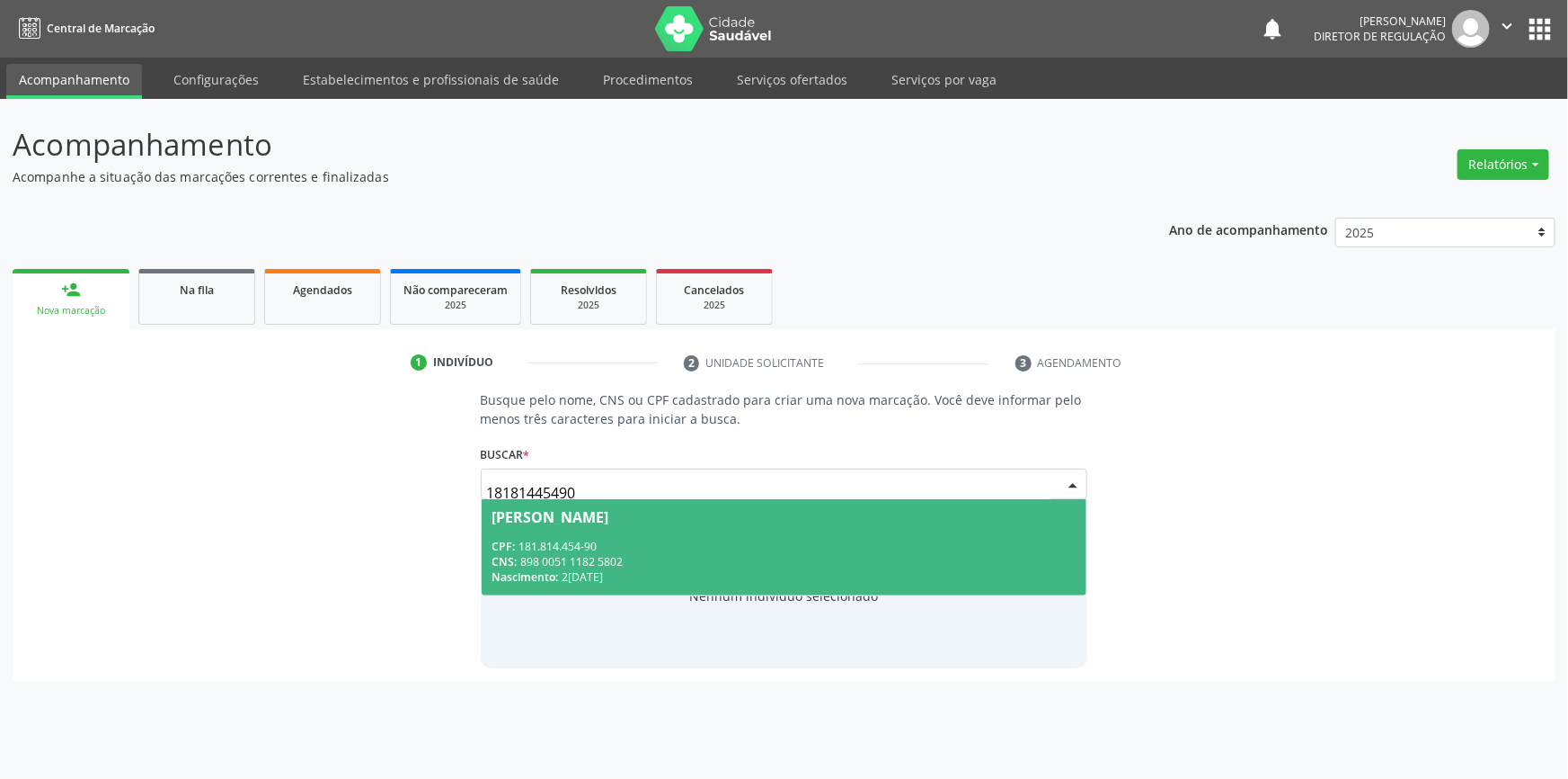
click at [665, 534] on span "[PERSON_NAME] CPF: 181.814.454-90 CNS: 898 0051 1182 5802 Nascimento: 2[DATE]" at bounding box center [784, 547] width 605 height 96
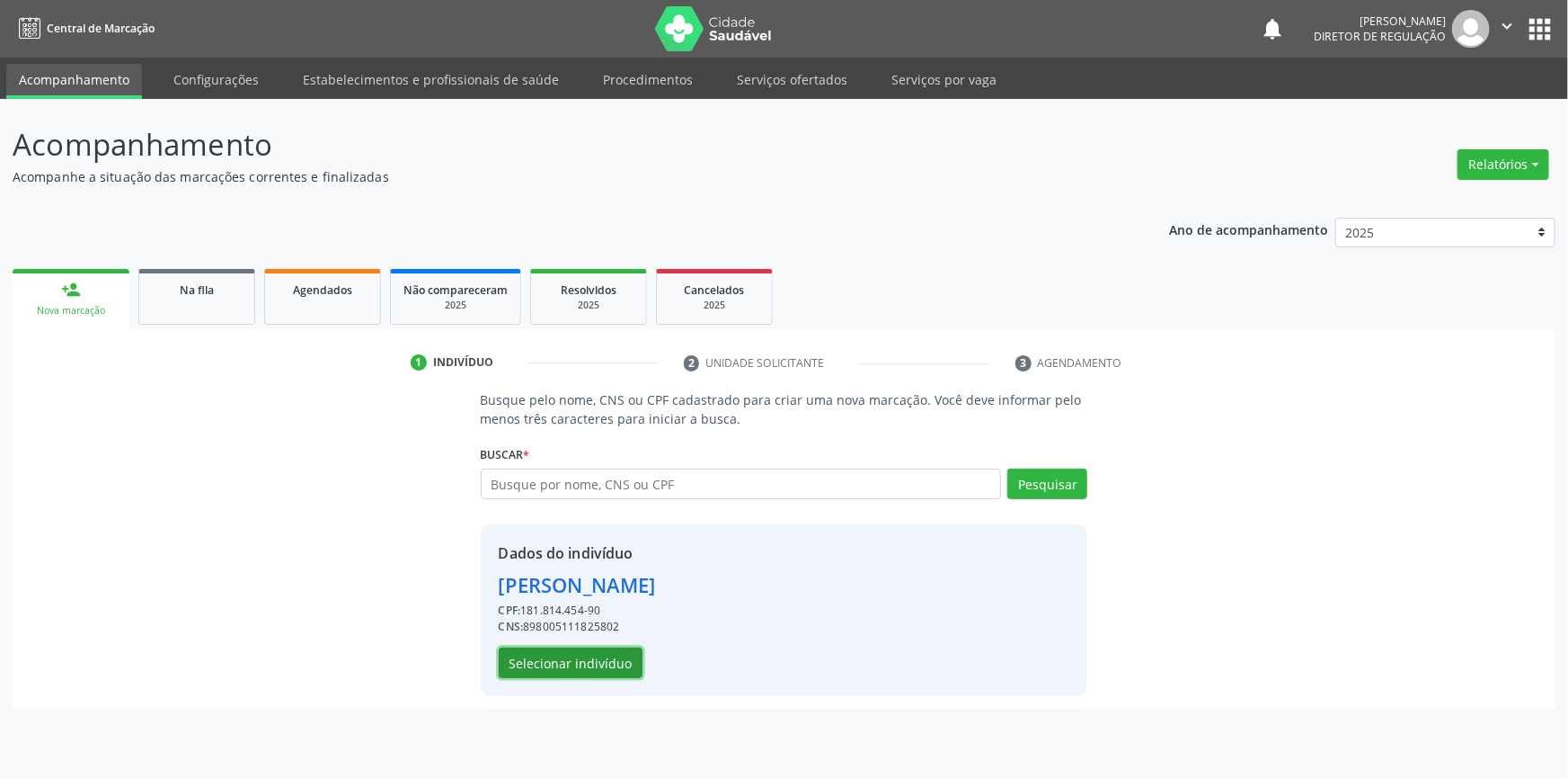
click at [604, 672] on button "Selecionar indivíduo" at bounding box center [571, 662] width 144 height 31
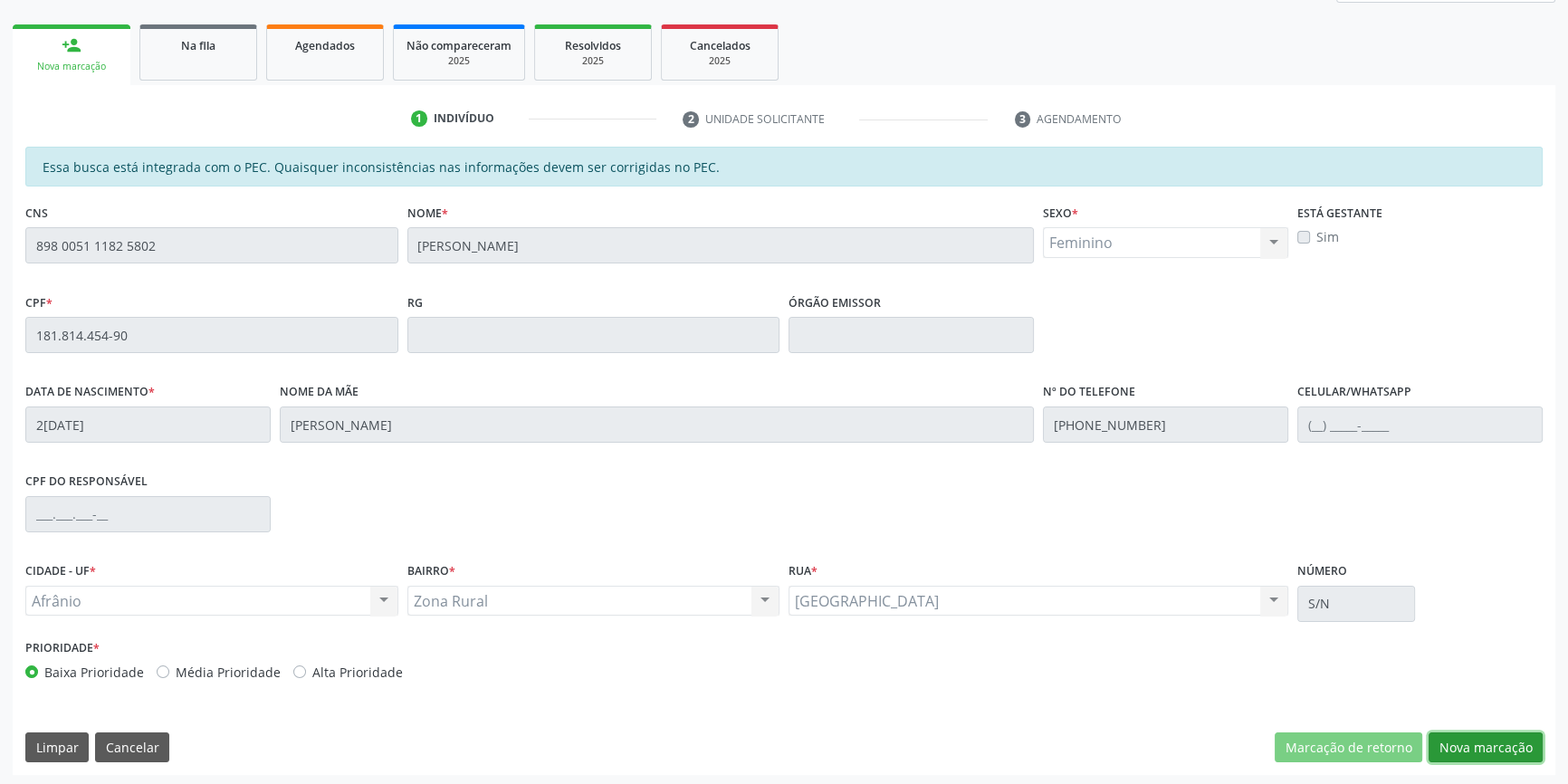
click at [1456, 742] on button "Nova marcação" at bounding box center [1486, 747] width 114 height 31
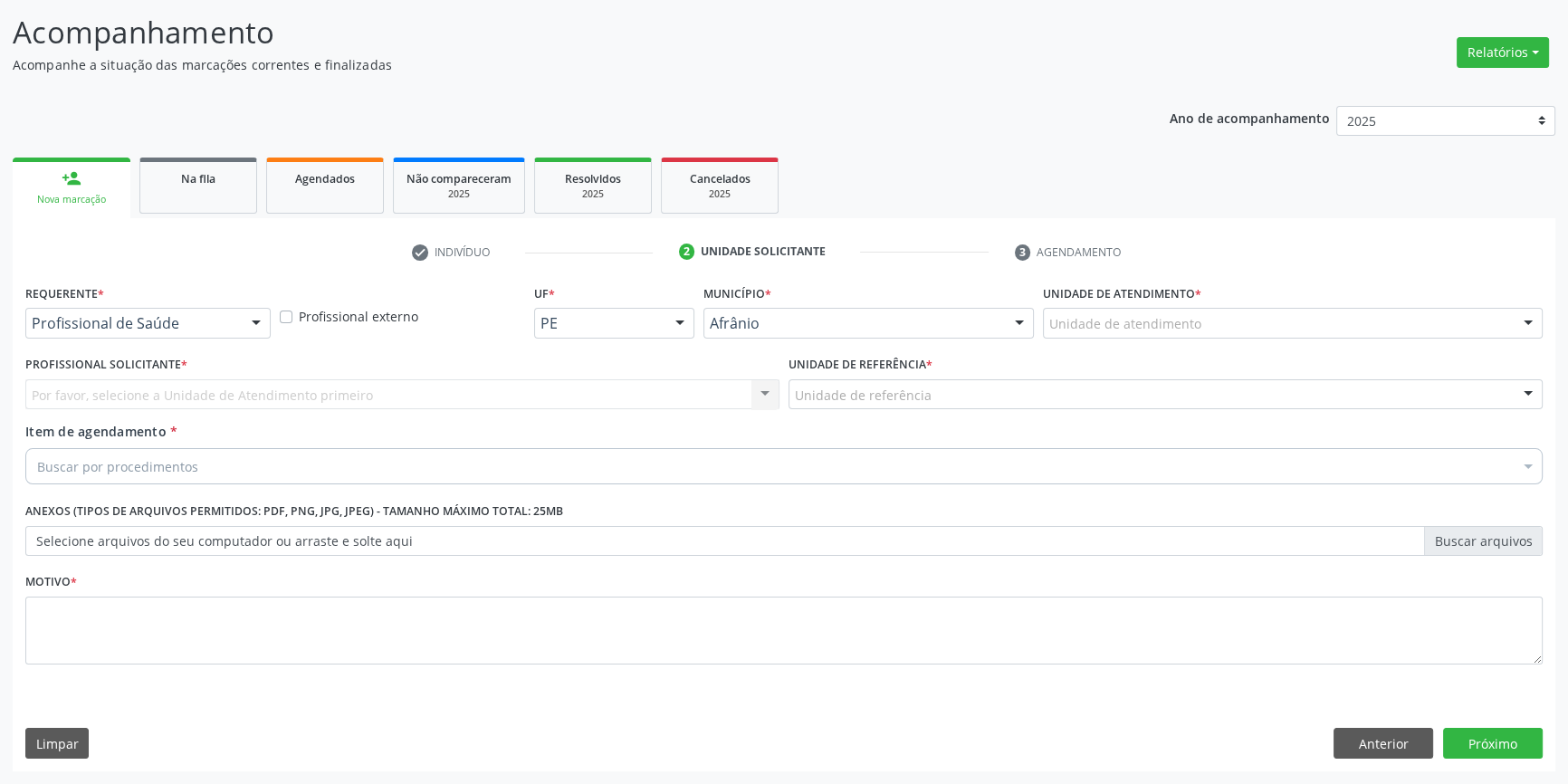
scroll to position [112, 0]
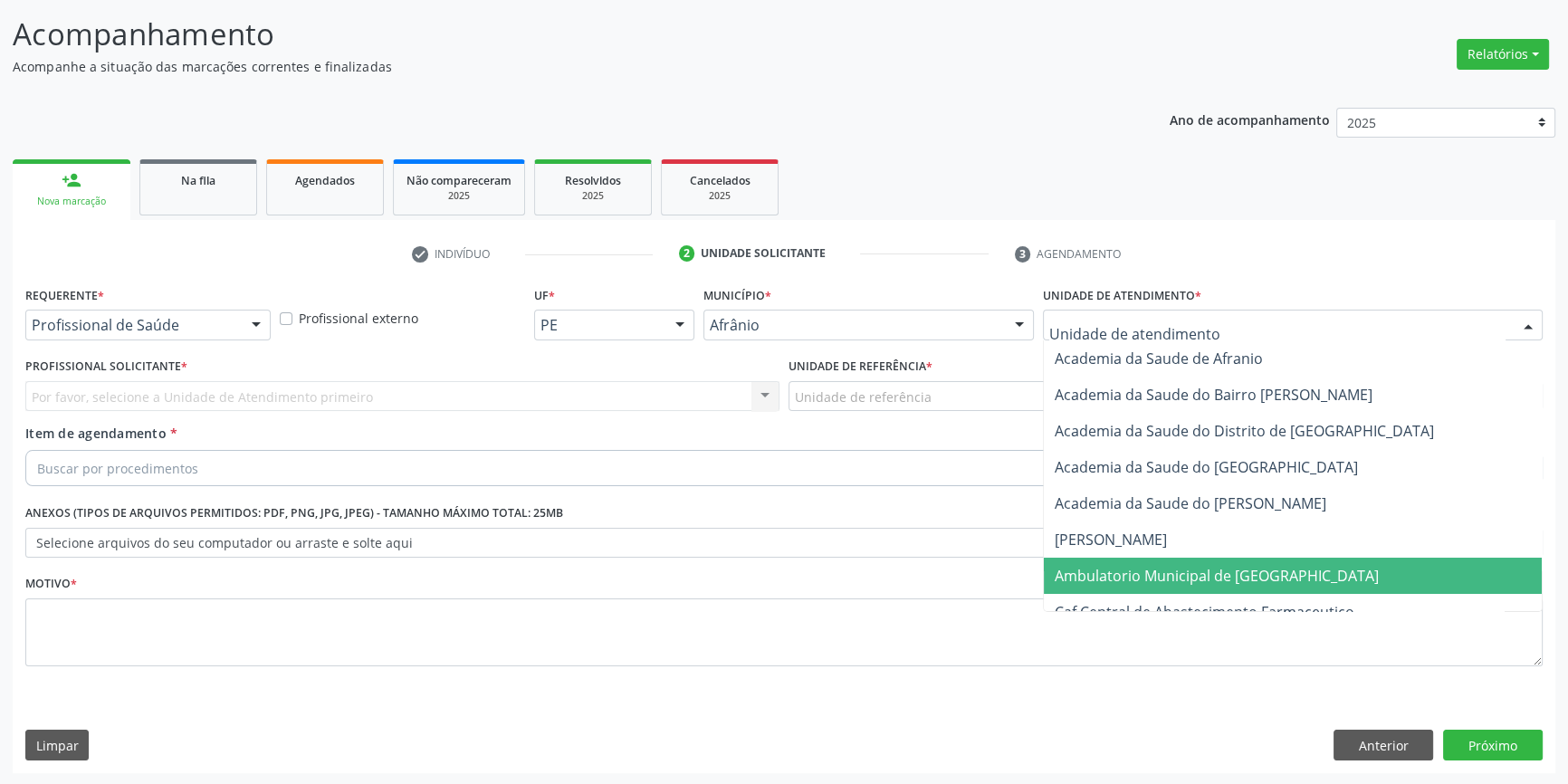
click at [1138, 560] on span "Ambulatorio Municipal de [GEOGRAPHIC_DATA]" at bounding box center [1293, 576] width 498 height 36
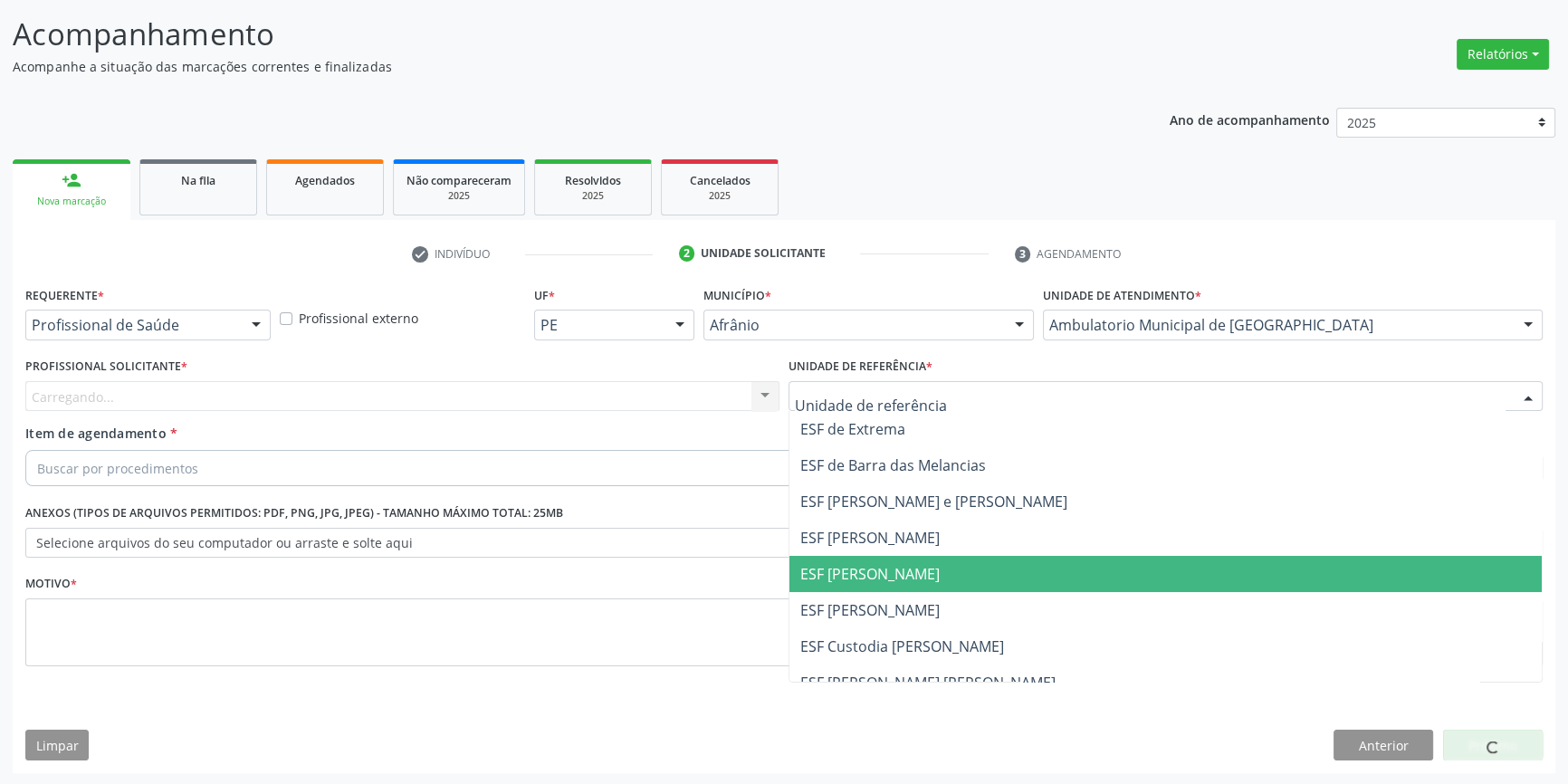
click at [869, 564] on span "ESF [PERSON_NAME]" at bounding box center [870, 574] width 140 height 20
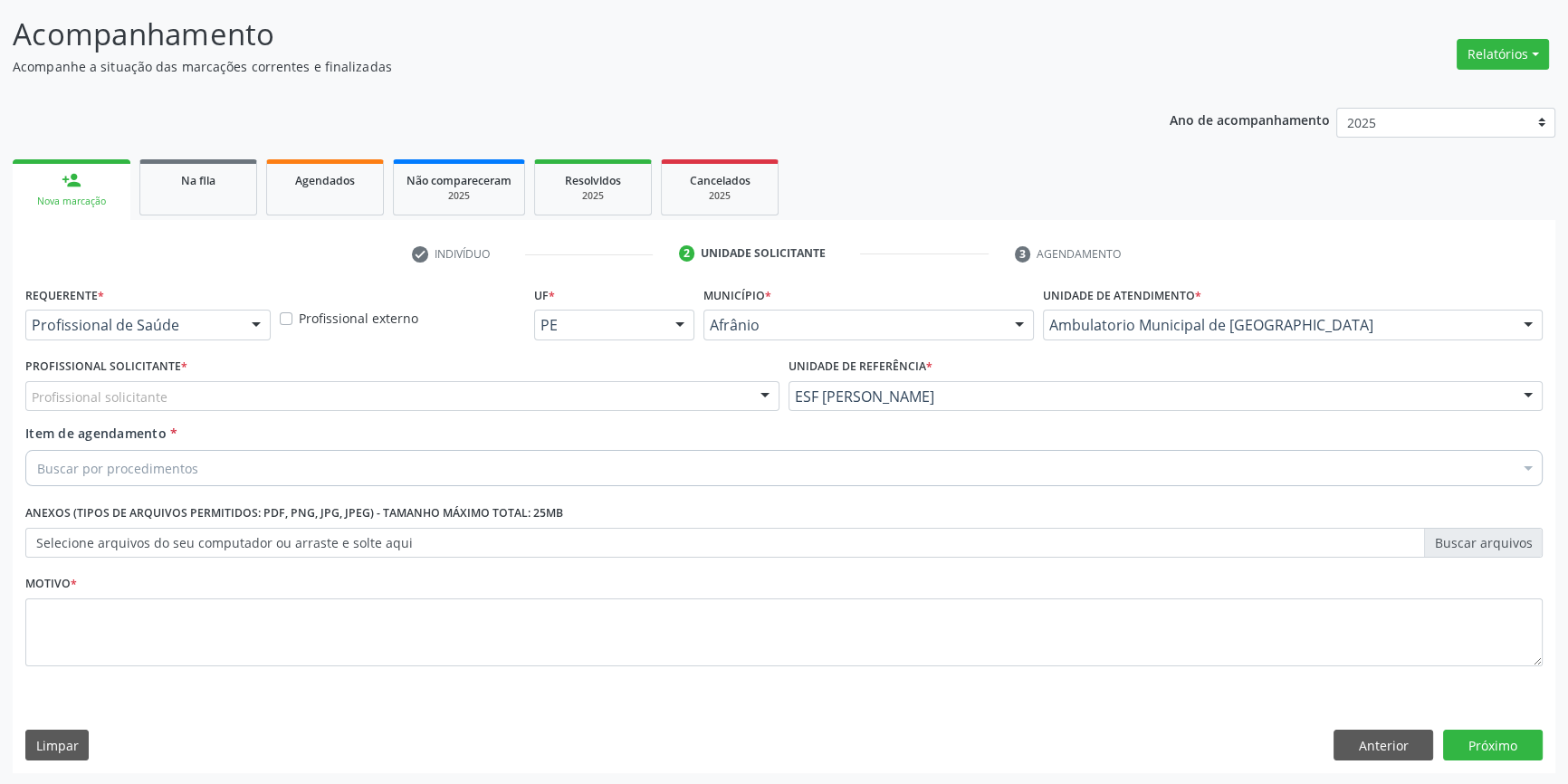
click at [510, 399] on div "Profissional solicitante" at bounding box center [402, 396] width 755 height 31
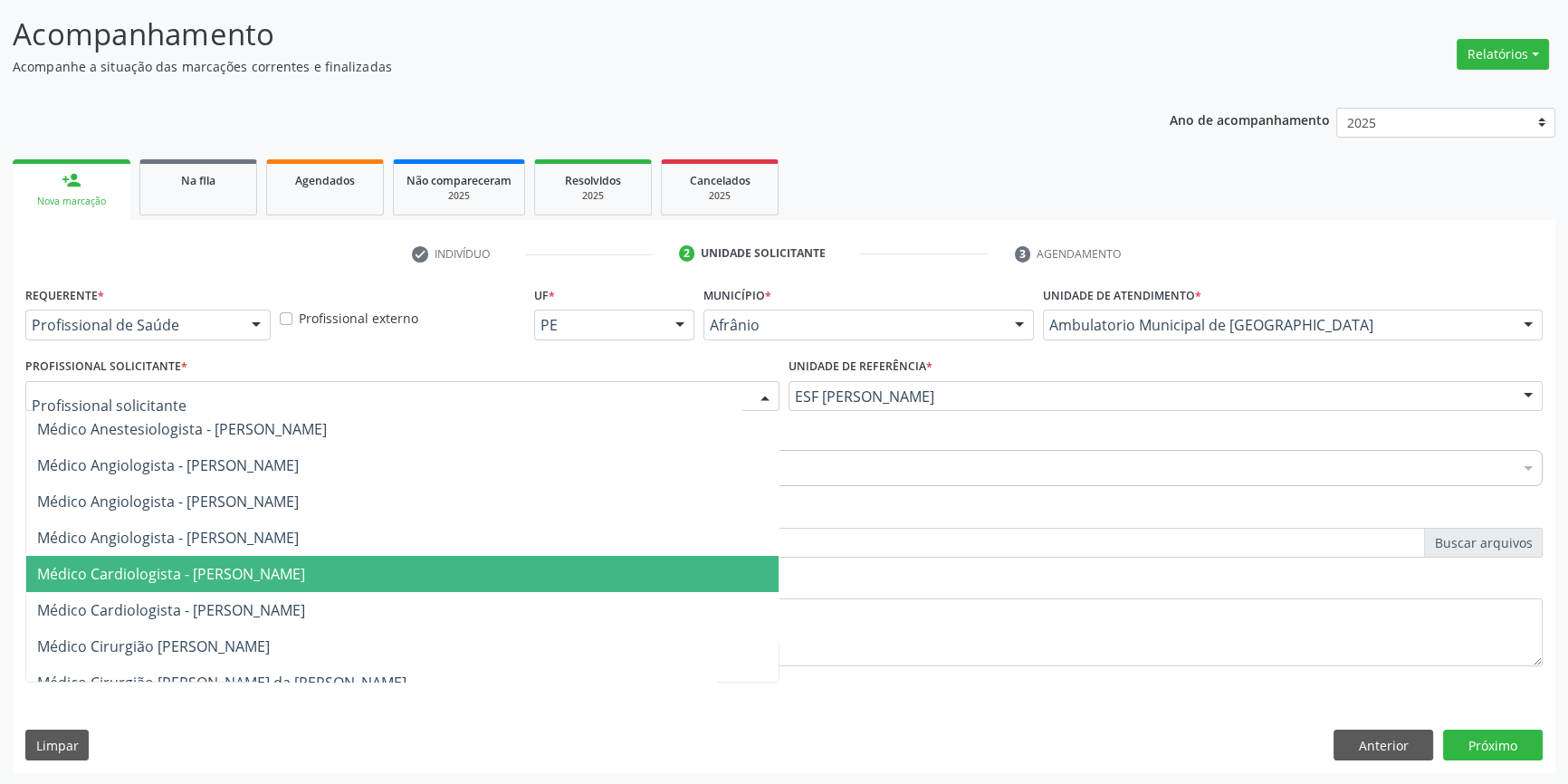
click at [293, 565] on span "Médico Cardiologista - [PERSON_NAME]" at bounding box center [171, 574] width 268 height 20
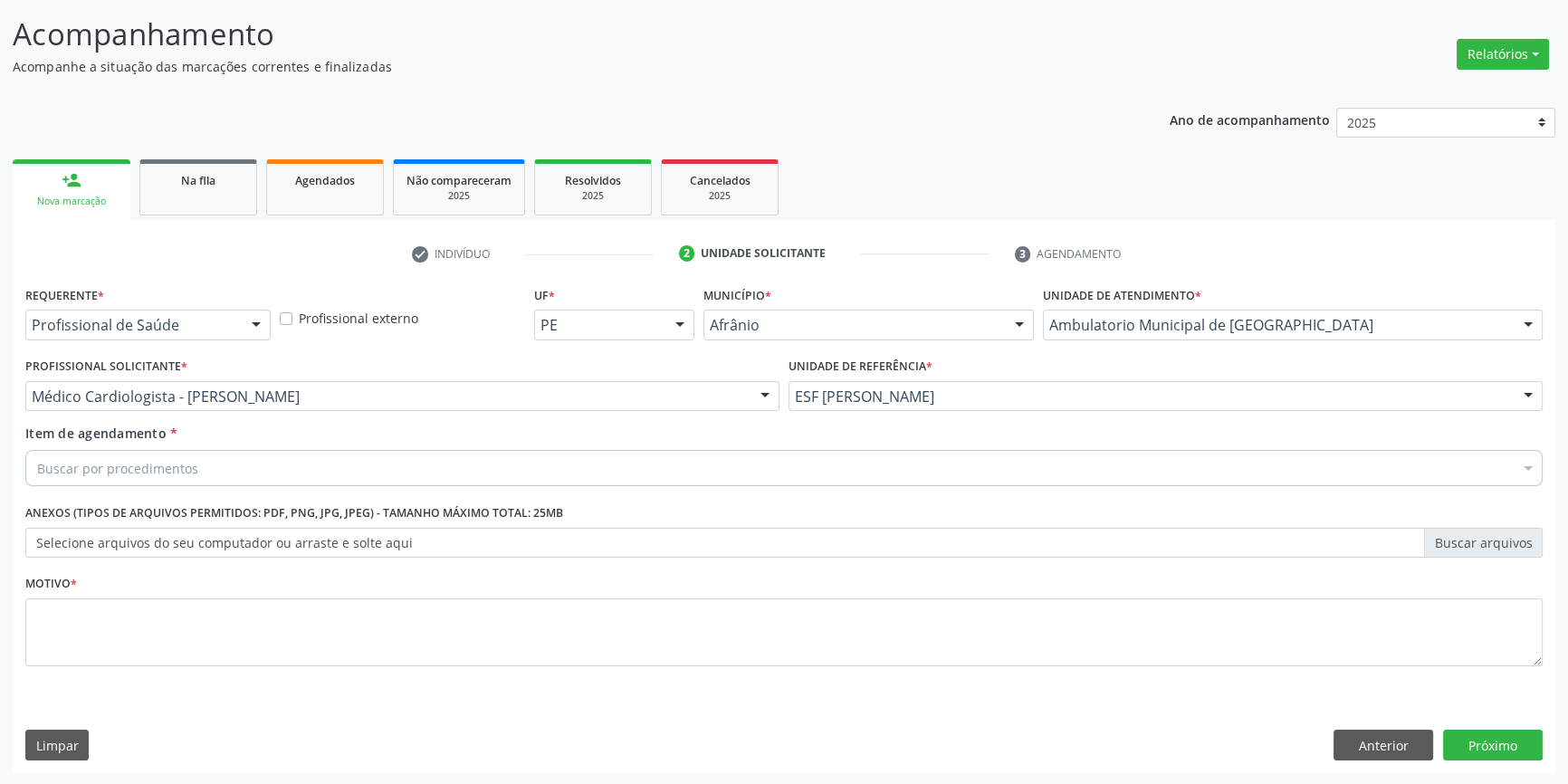
click at [233, 472] on div "Buscar por procedimentos" at bounding box center [784, 468] width 1518 height 36
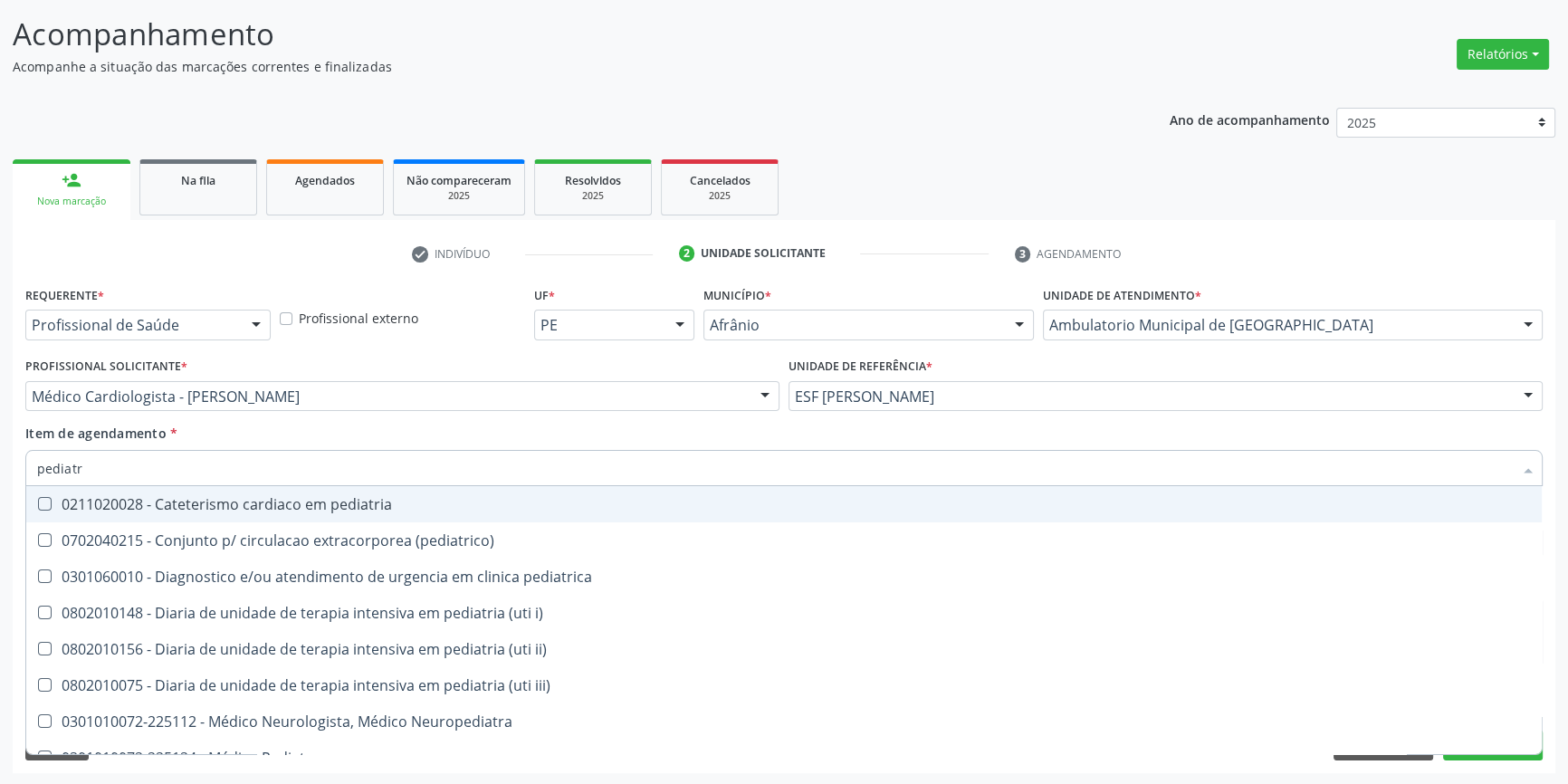
type input "pediatra"
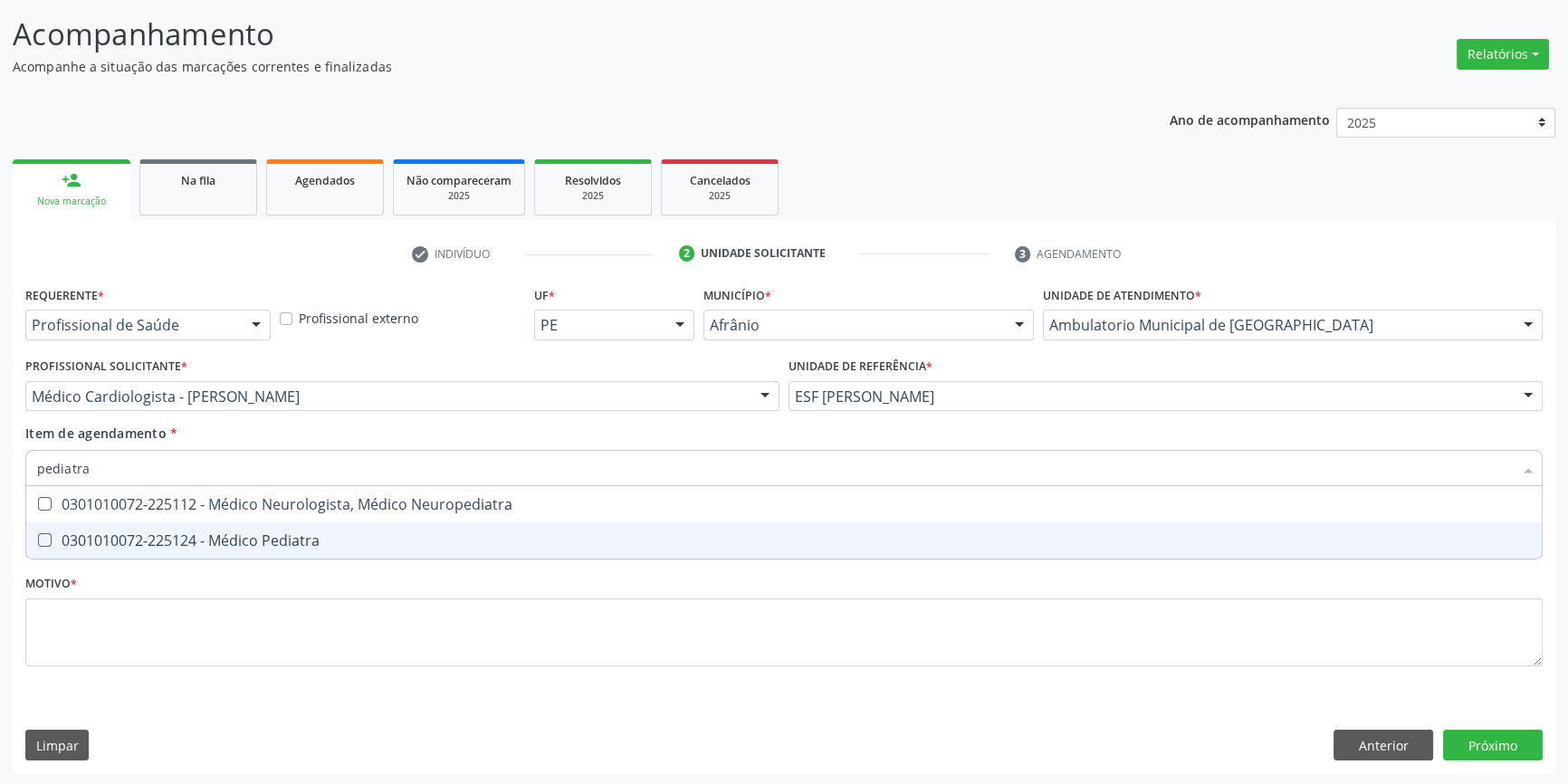
click at [273, 534] on div "0301010072-225124 - Médico Pediatra" at bounding box center [784, 540] width 1494 height 15
checkbox Pediatra "true"
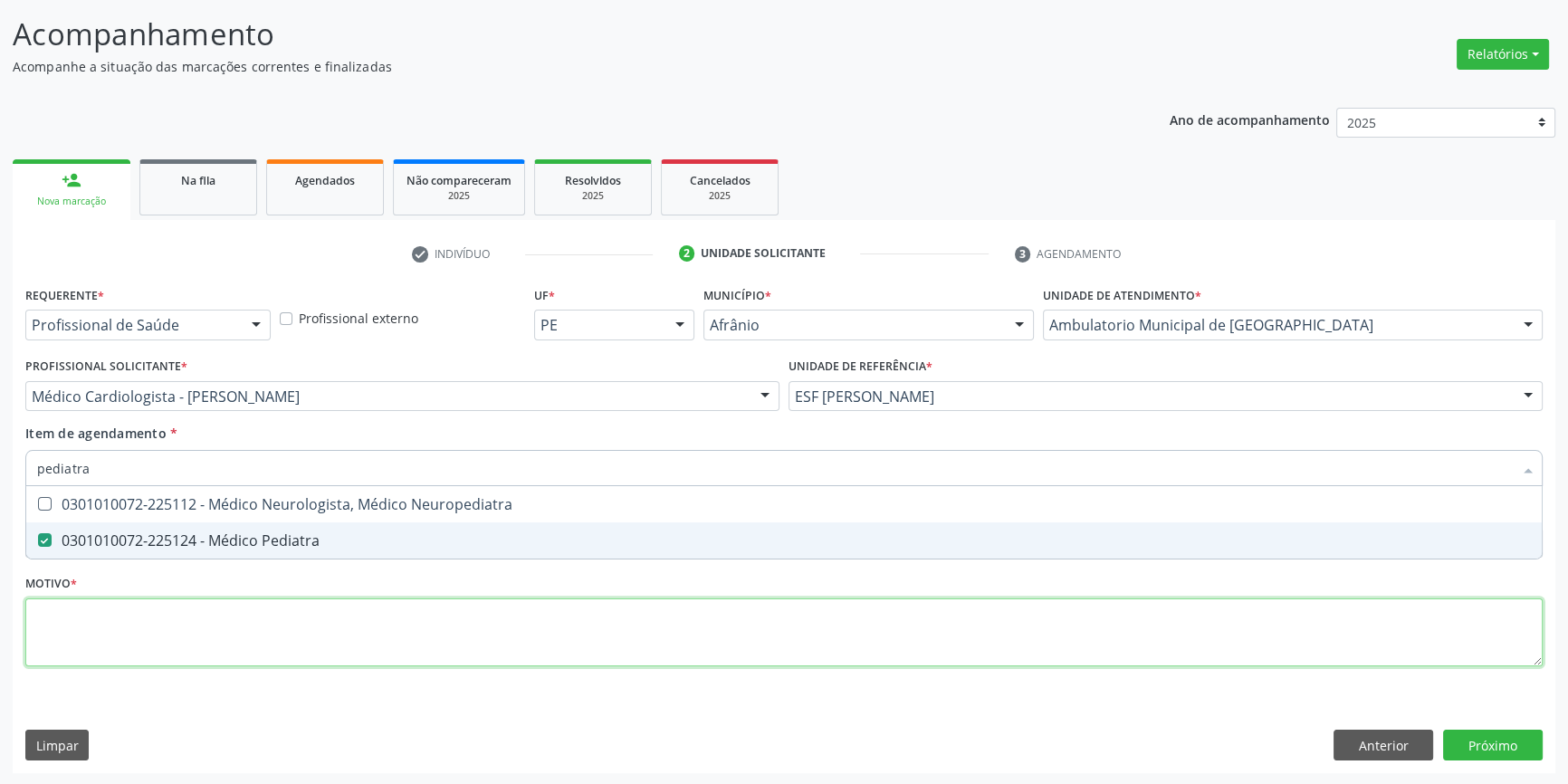
click at [212, 640] on div "Requerente * Profissional de Saúde Profissional de Saúde Paciente Nenhum result…" at bounding box center [784, 486] width 1518 height 410
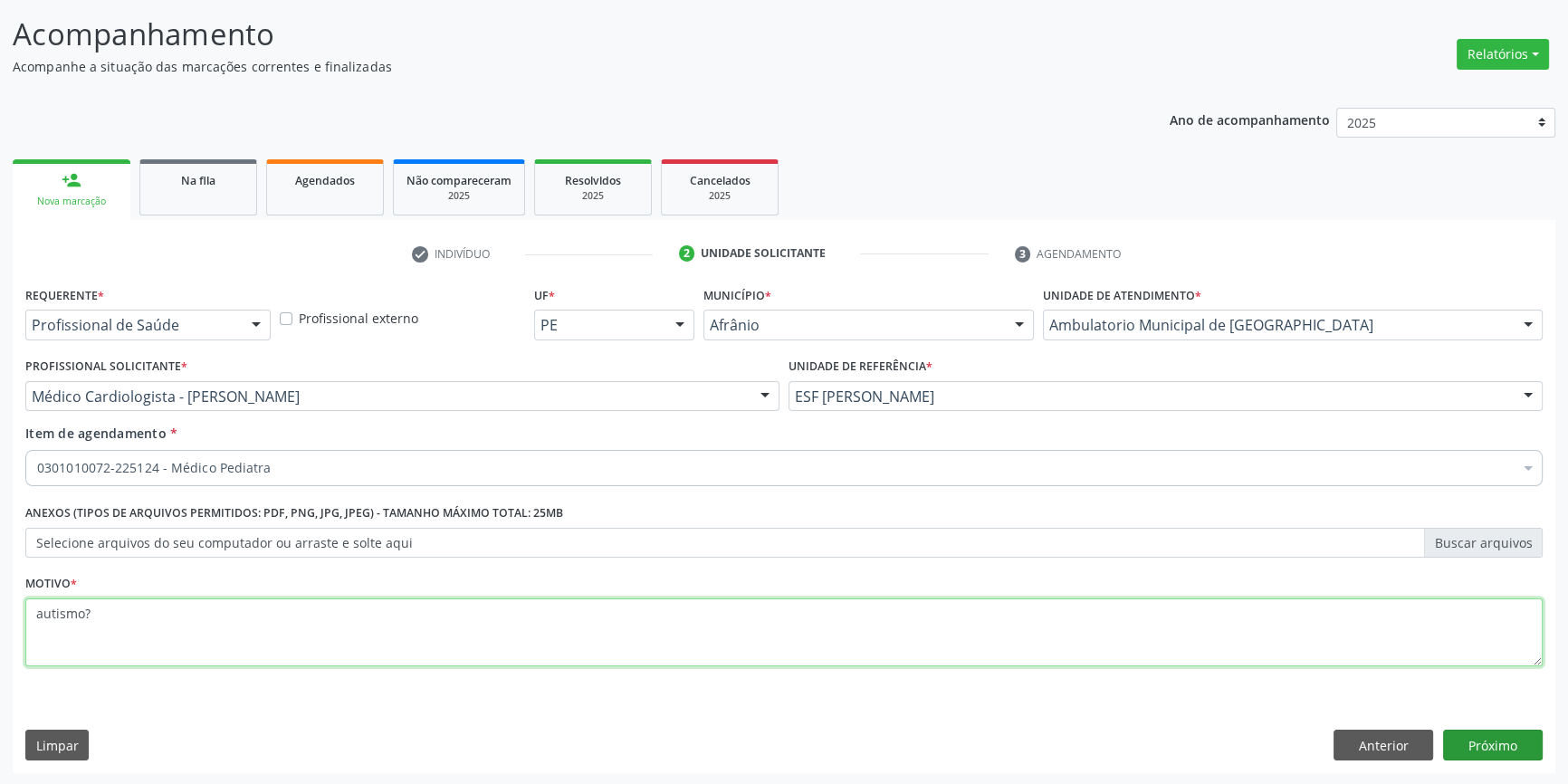
type textarea "autismo?"
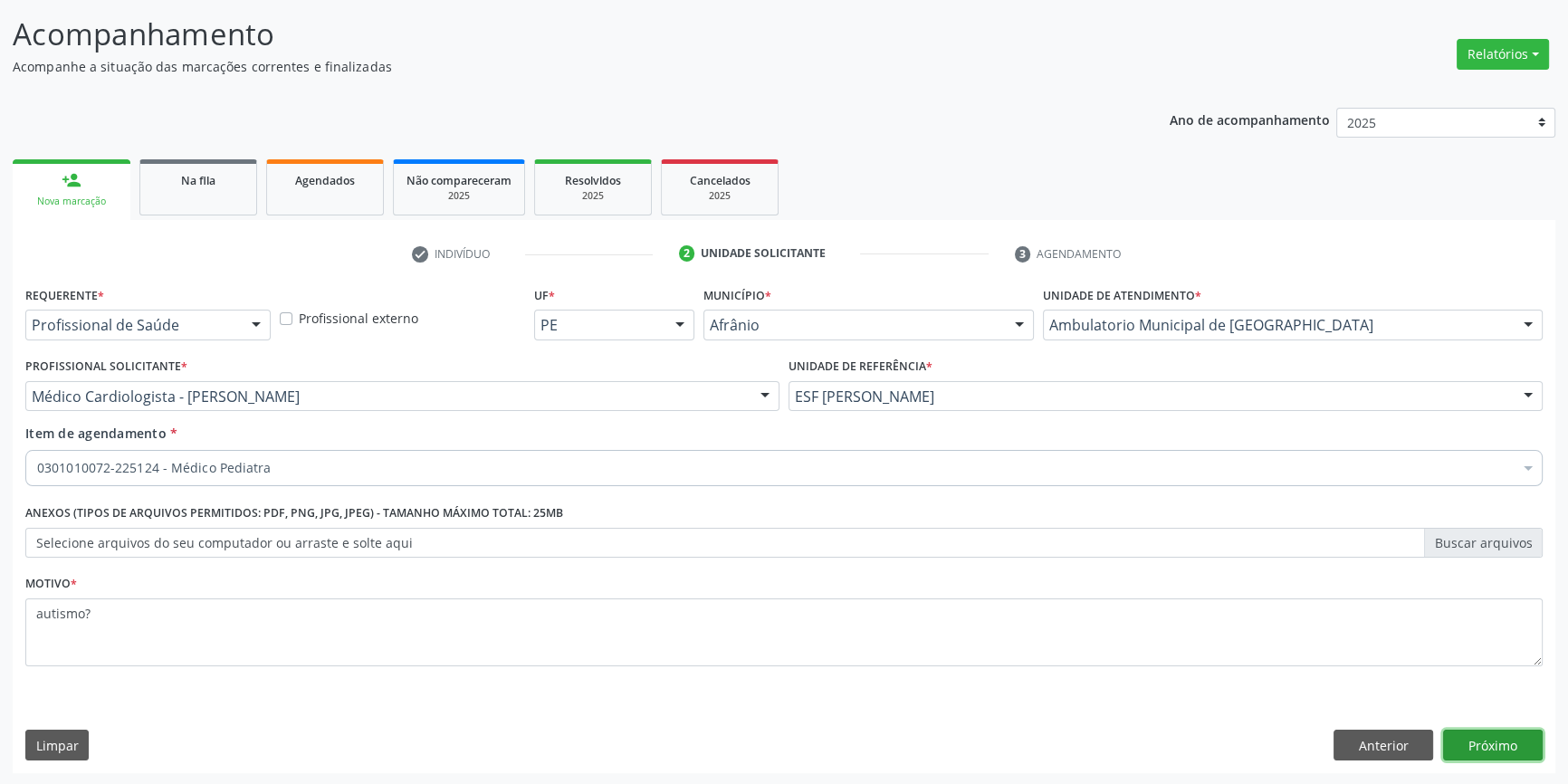
click at [1501, 747] on button "Próximo" at bounding box center [1493, 744] width 100 height 31
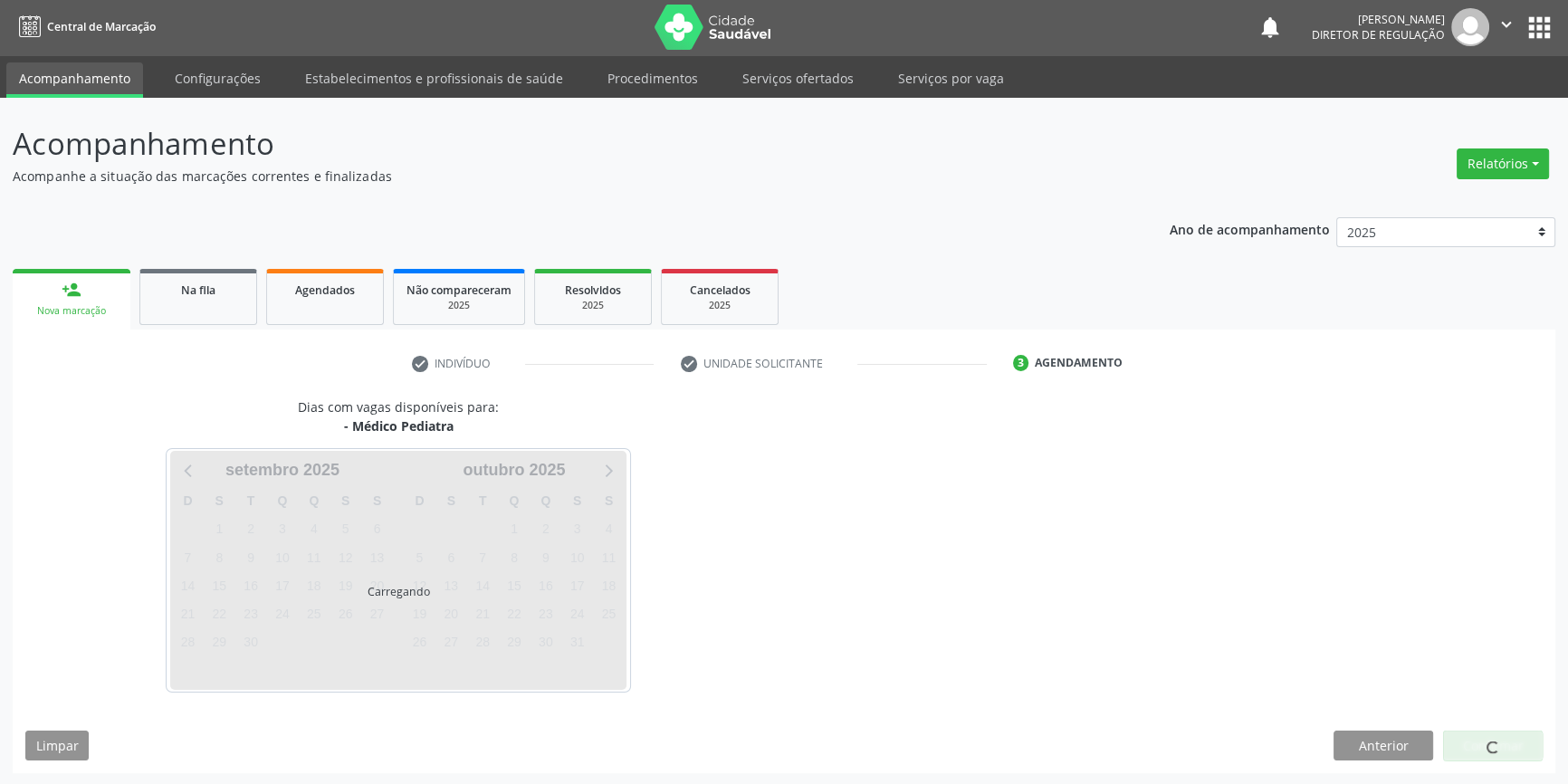
scroll to position [55, 0]
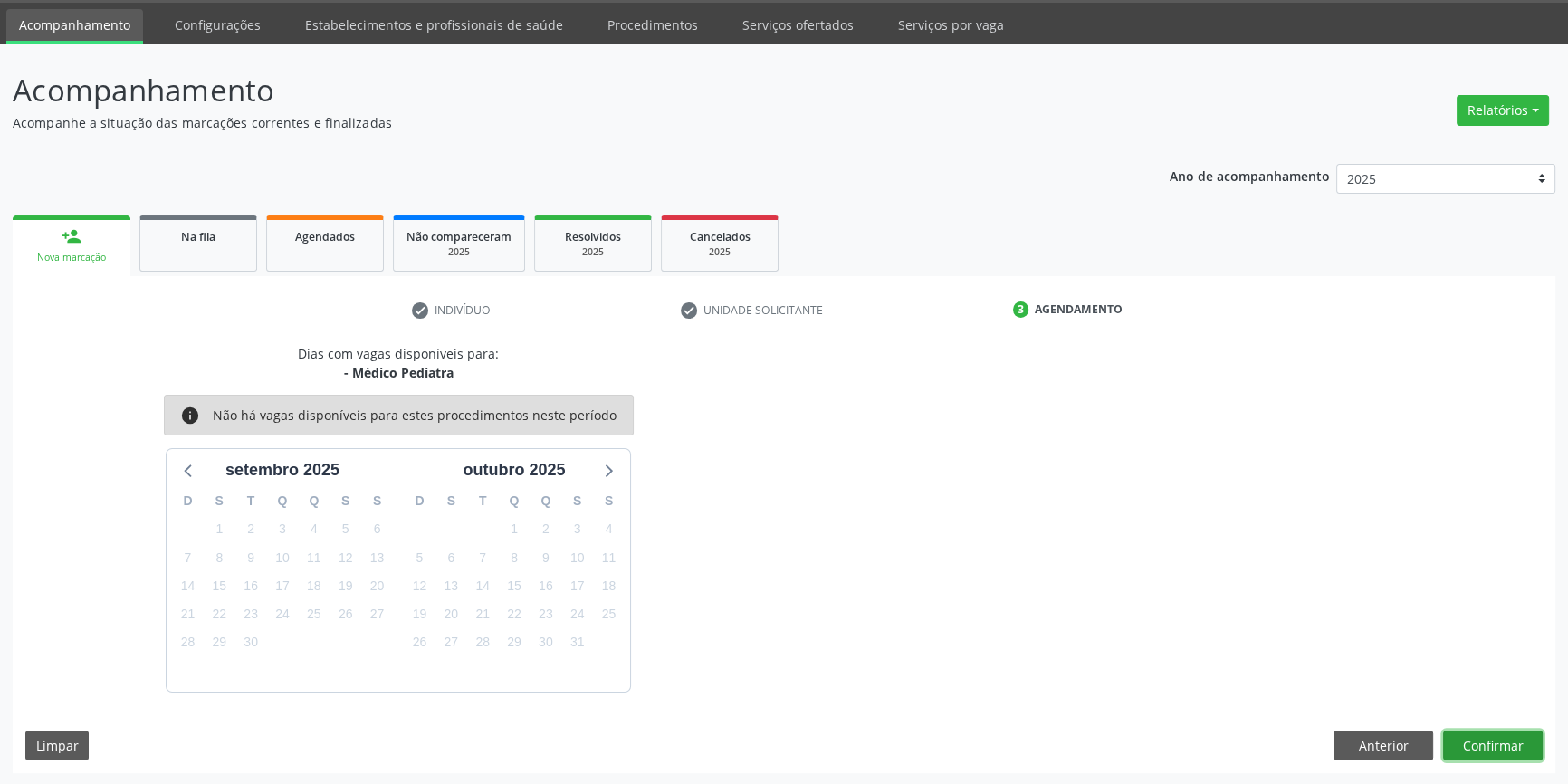
click at [1508, 745] on button "Confirmar" at bounding box center [1493, 745] width 100 height 31
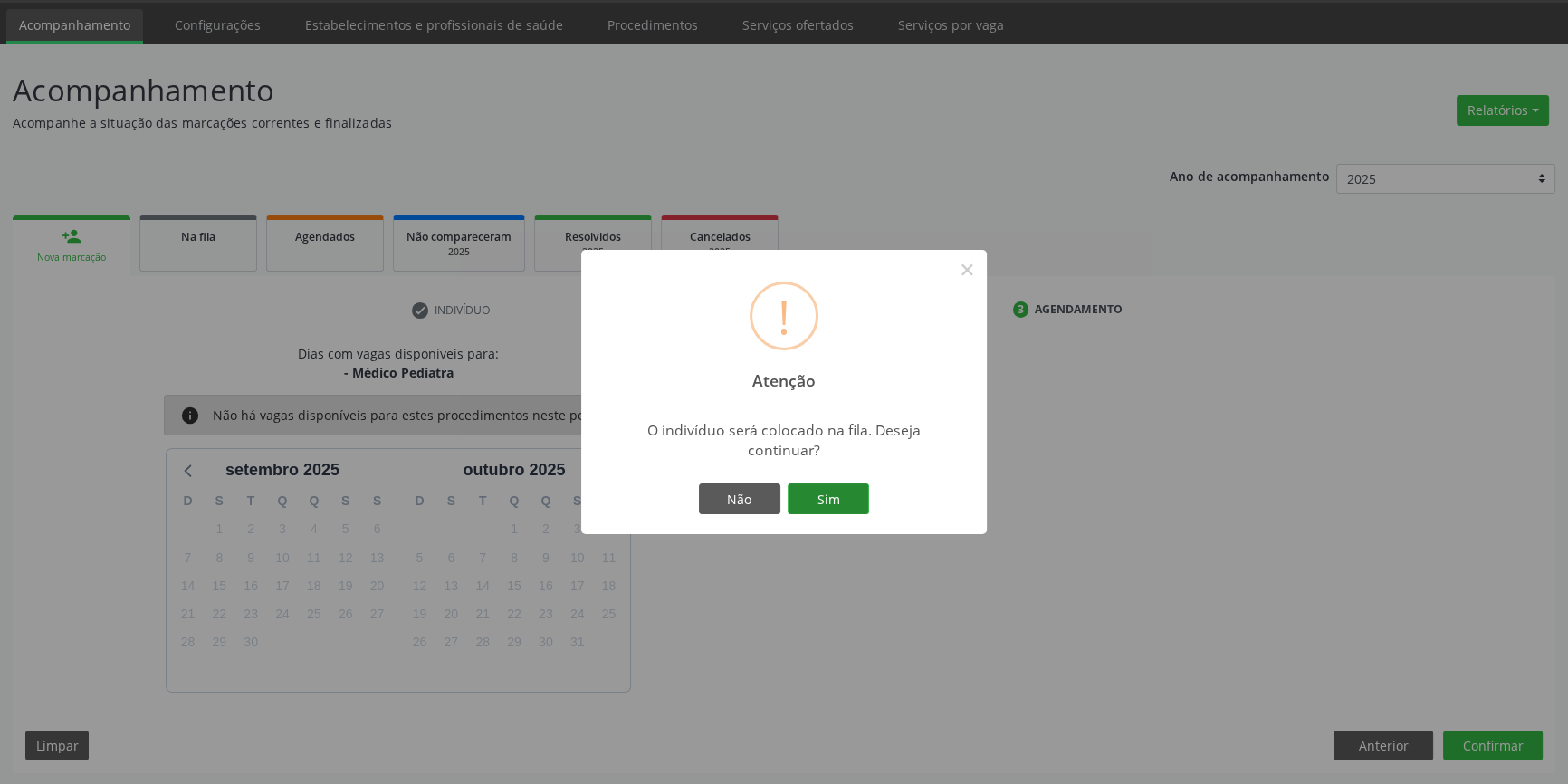
click at [823, 499] on button "Sim" at bounding box center [828, 498] width 82 height 31
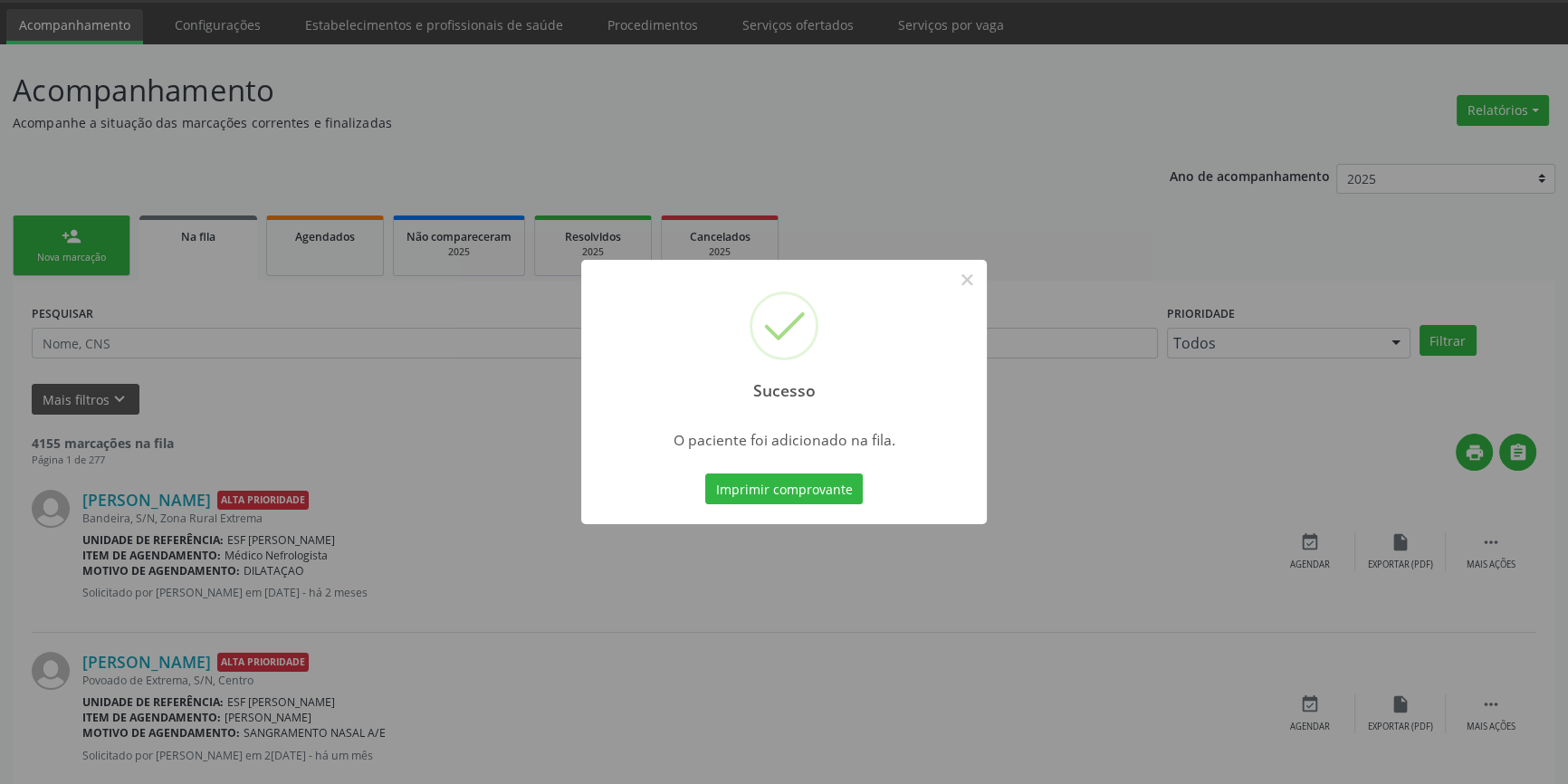
scroll to position [0, 0]
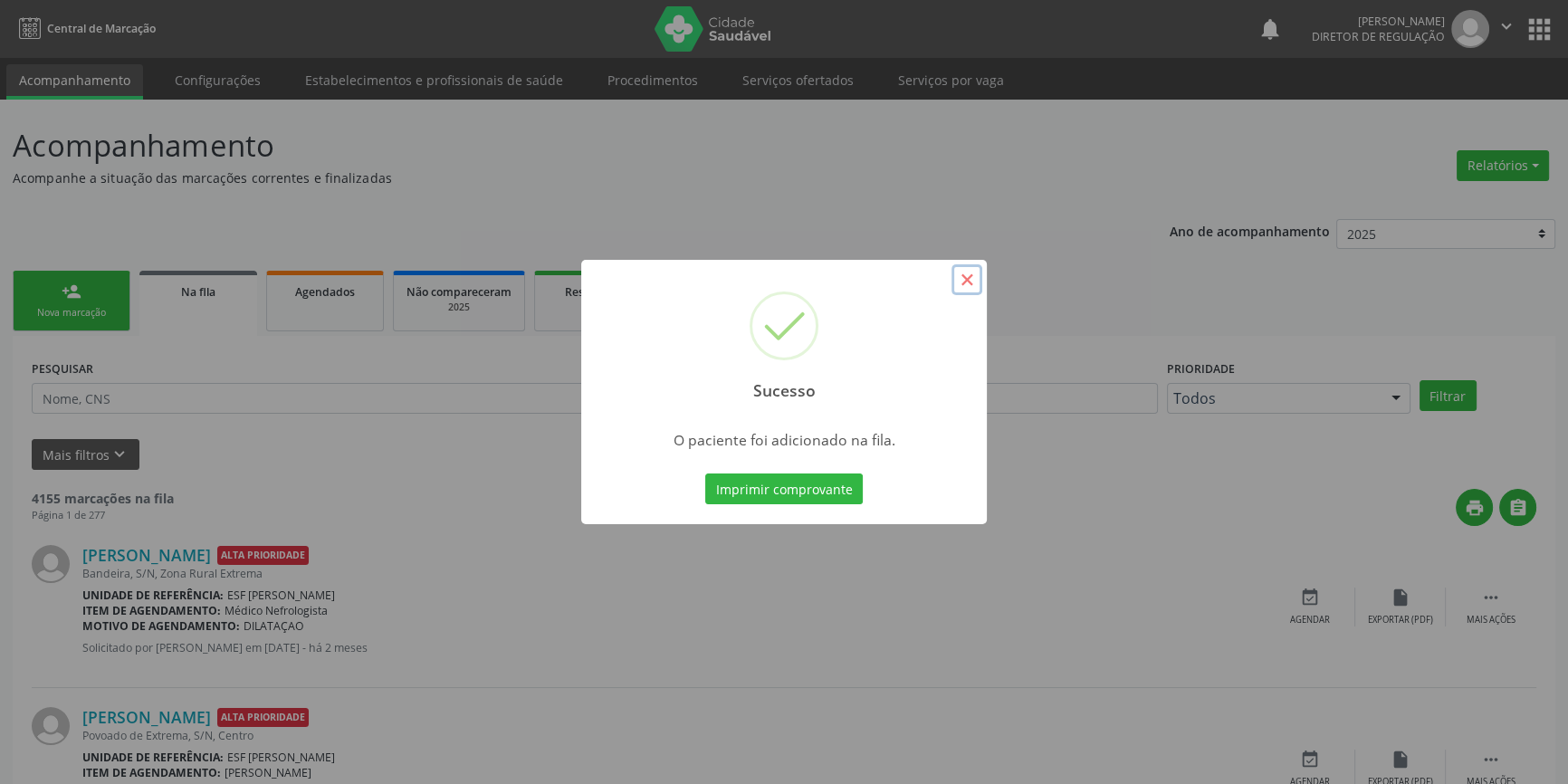
click at [970, 280] on button "×" at bounding box center [967, 279] width 31 height 31
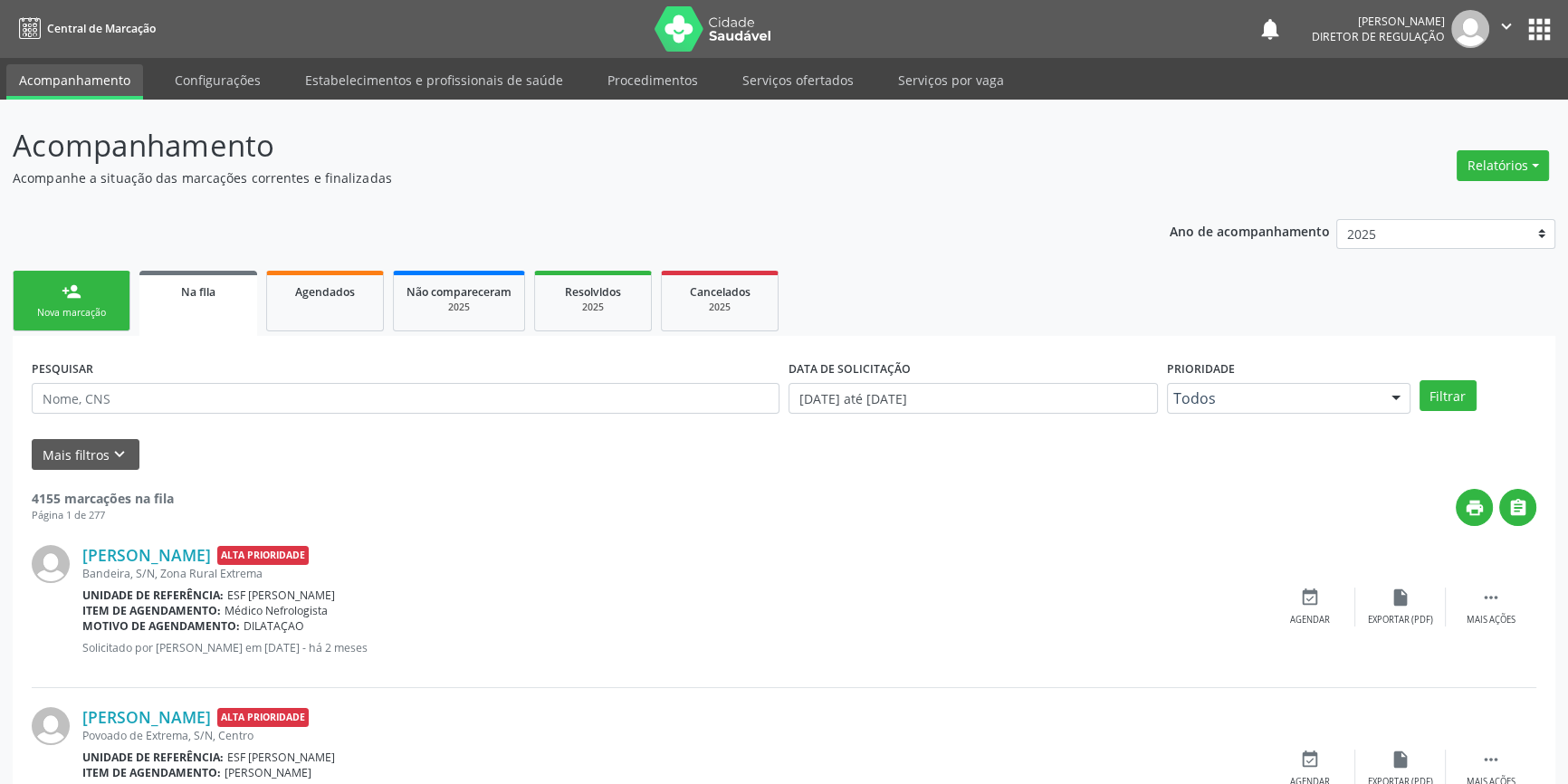
click at [93, 306] on div "Nova marcação" at bounding box center [71, 313] width 91 height 14
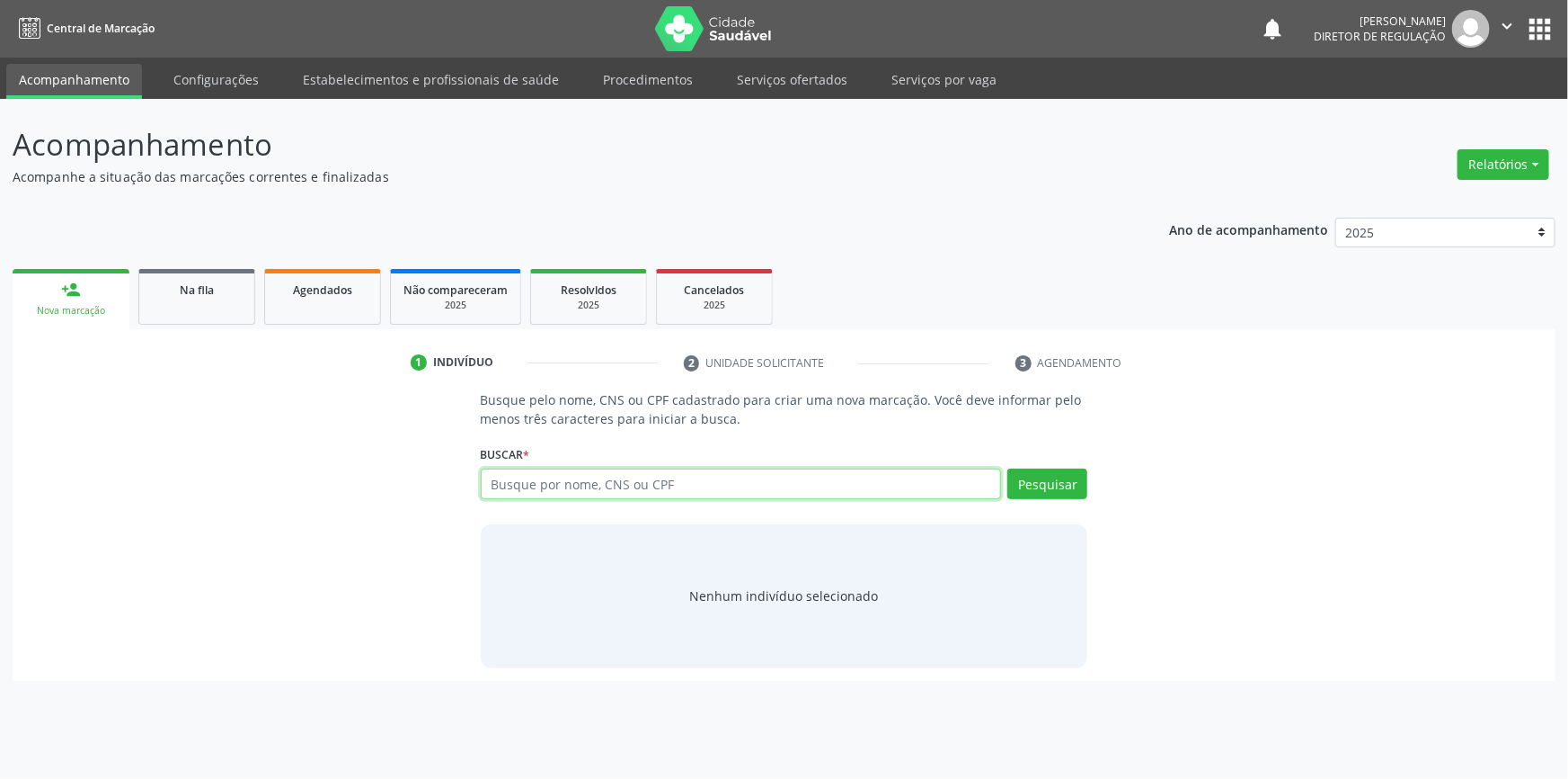
click at [509, 471] on input "text" at bounding box center [741, 484] width 521 height 31
type input "70050150384555"
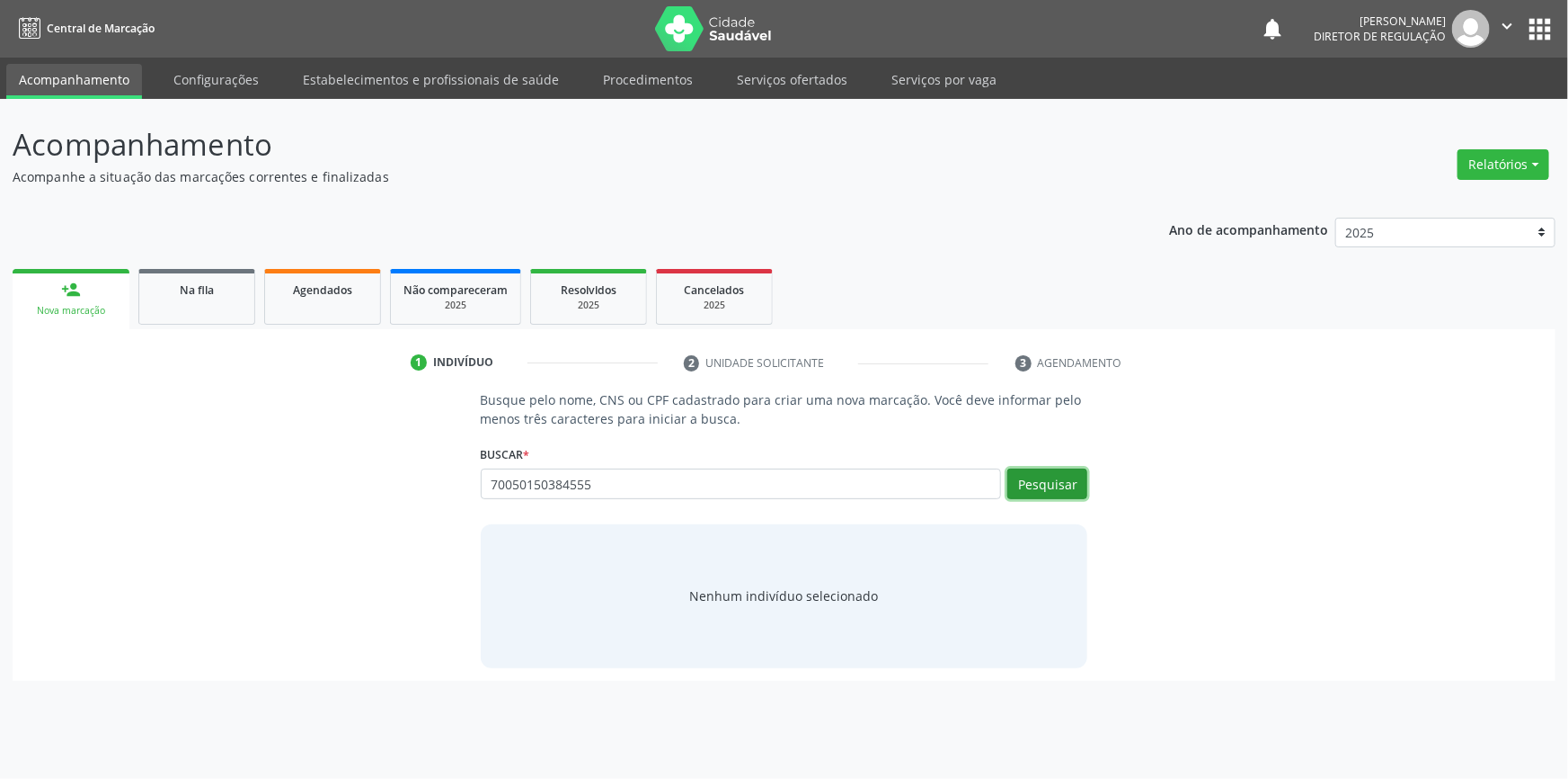
click at [1016, 481] on button "Pesquisar" at bounding box center [1047, 484] width 80 height 31
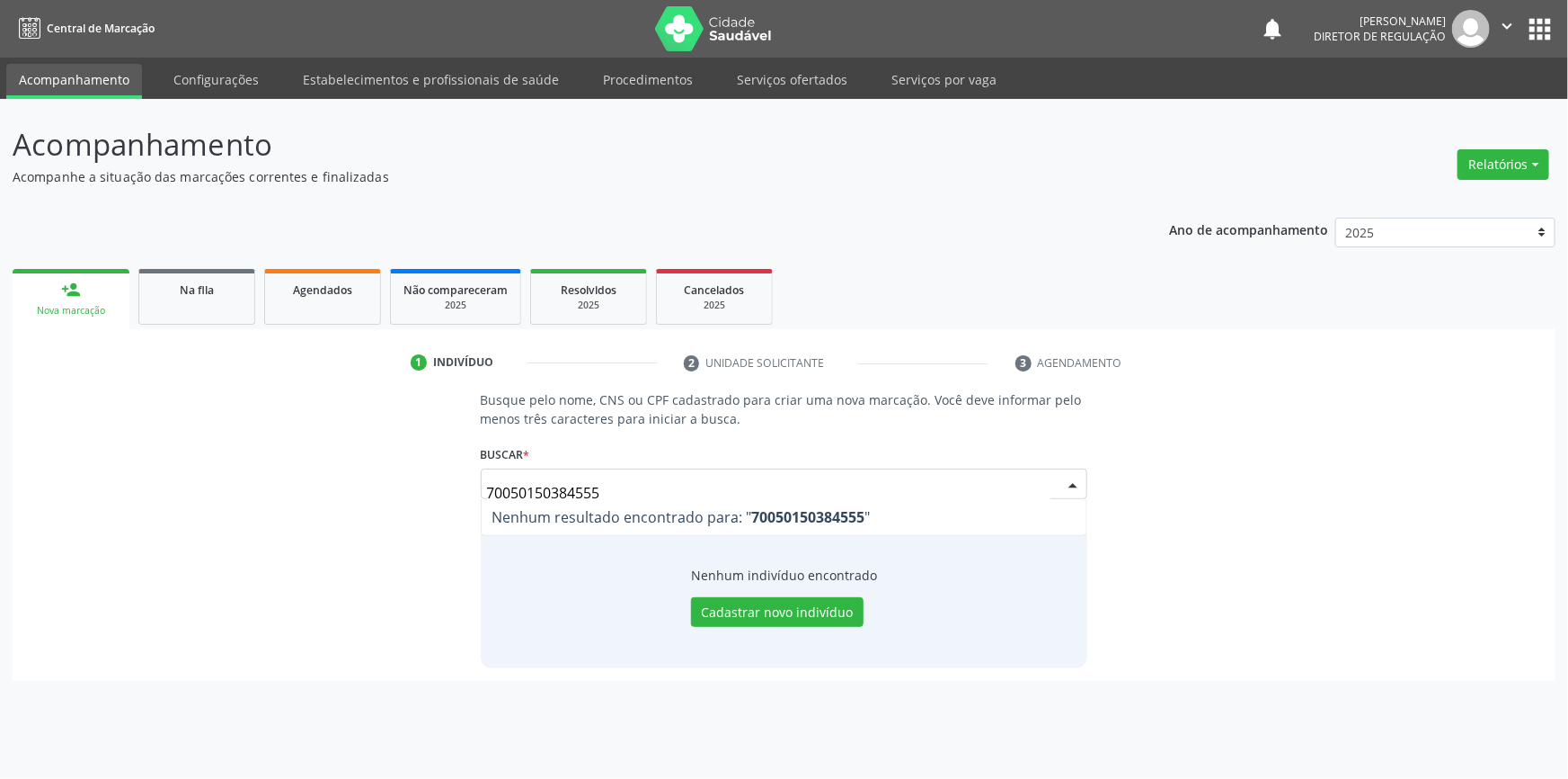
drag, startPoint x: 553, startPoint y: 484, endPoint x: 321, endPoint y: 476, distance: 232.1
click at [333, 476] on div "Busque pelo nome, CNS ou CPF cadastrado para criar uma nova marcação. Você deve…" at bounding box center [784, 528] width 1517 height 277
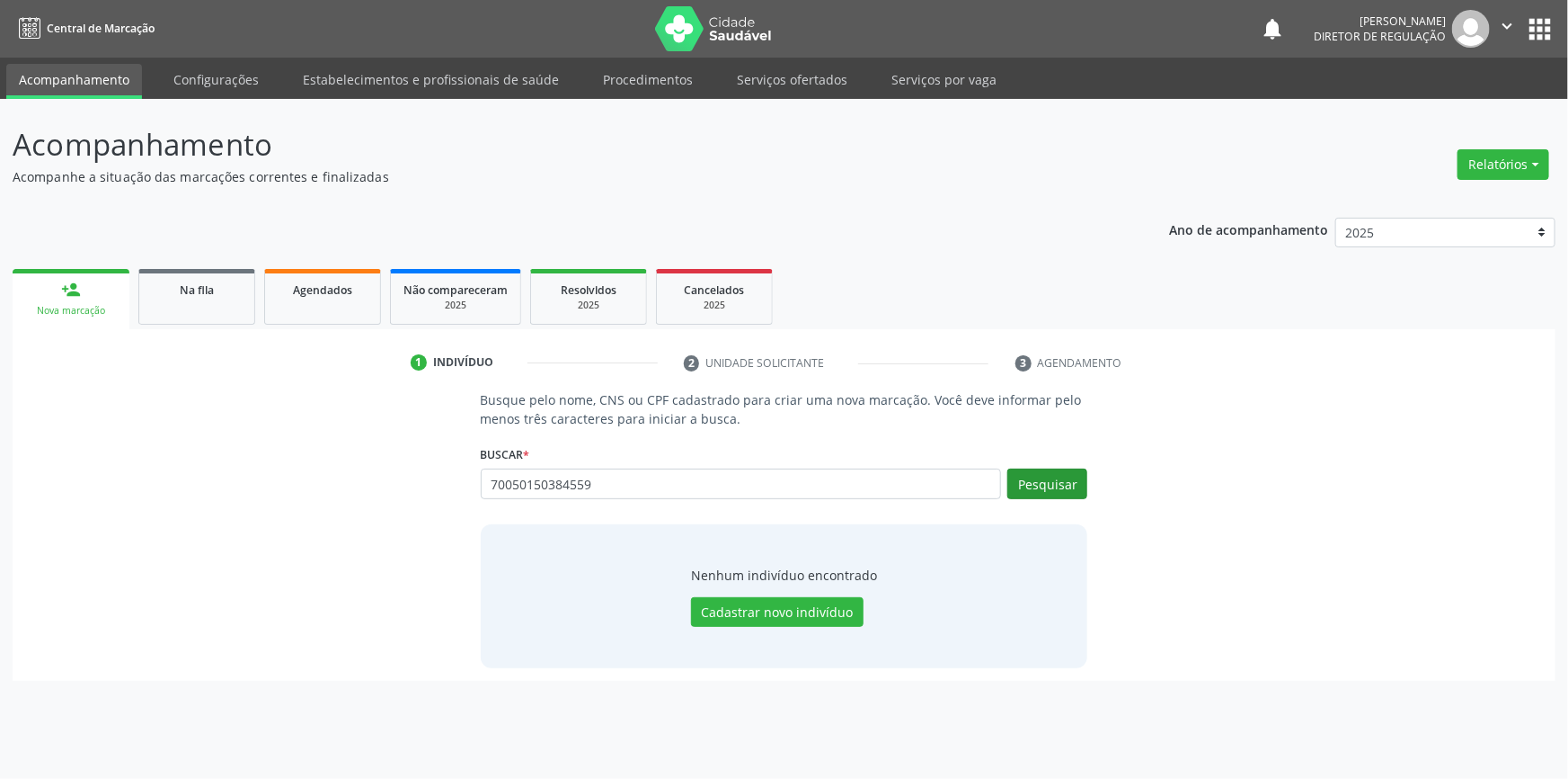
type input "70050150384559"
click at [1081, 492] on button "Pesquisar" at bounding box center [1047, 484] width 80 height 31
type input "[PERSON_NAME]"
click at [1081, 472] on button "Pesquisar" at bounding box center [1047, 484] width 80 height 31
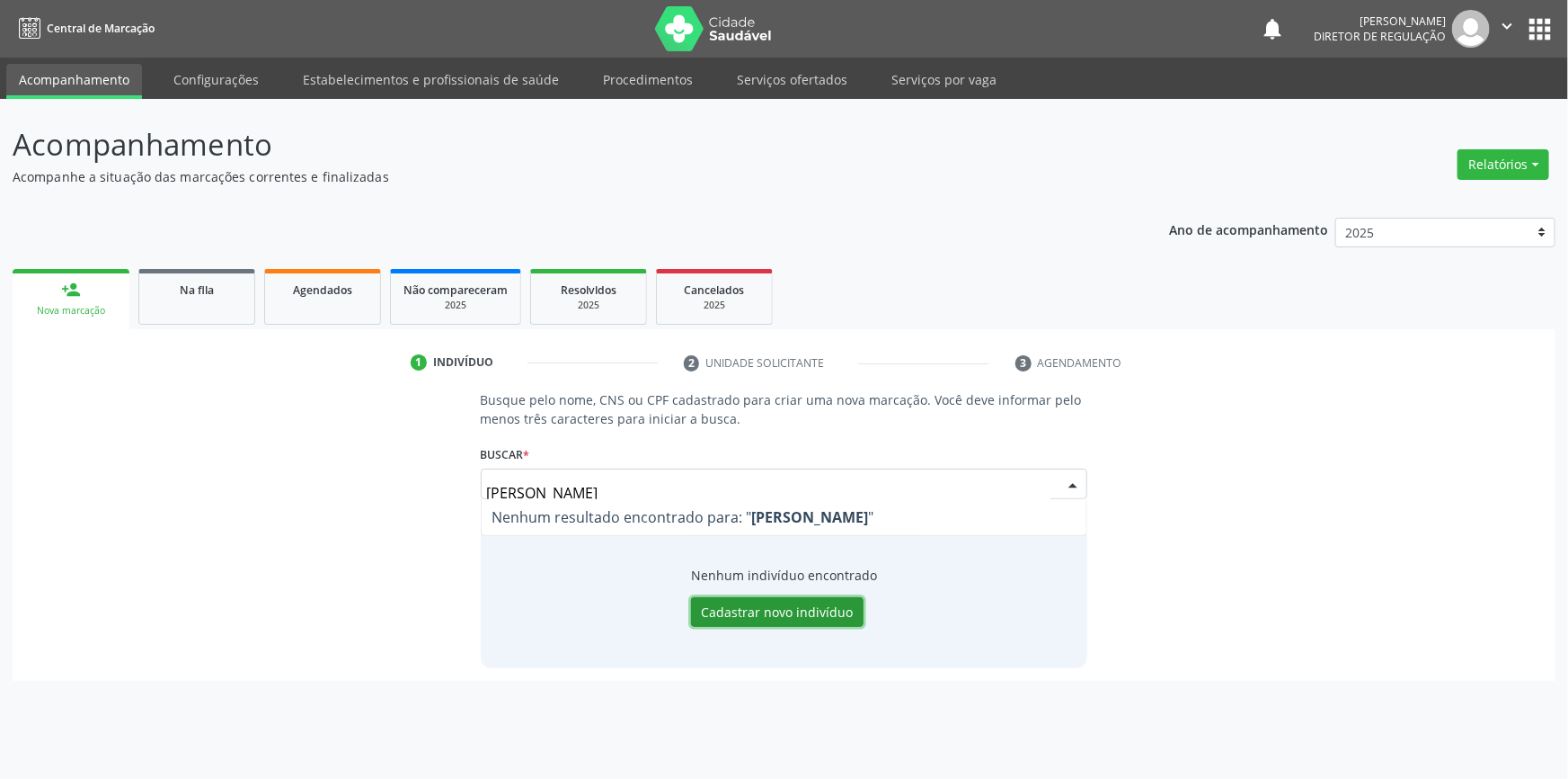
click at [784, 615] on button "Cadastrar novo indivíduo" at bounding box center [778, 612] width 172 height 31
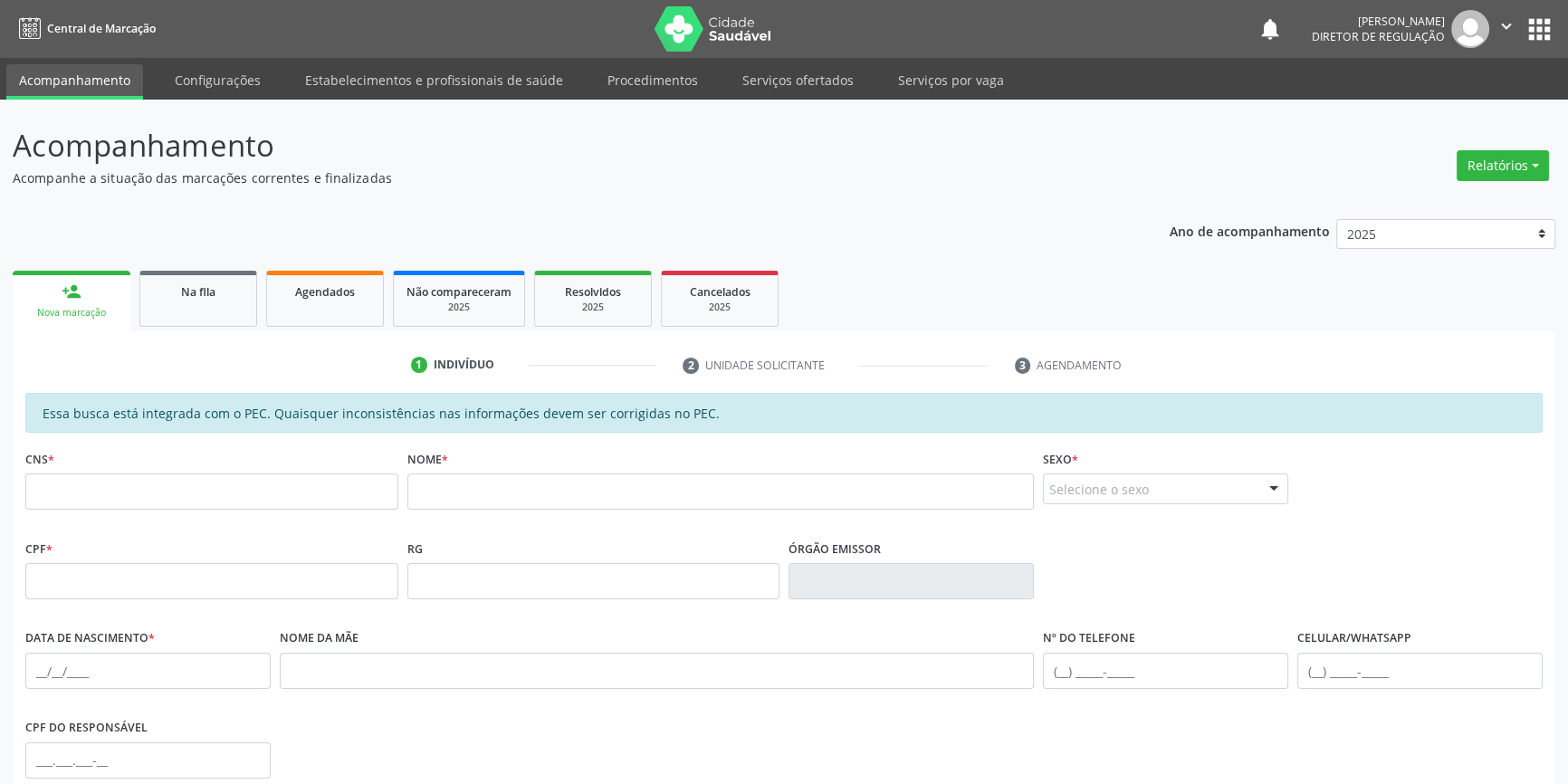
click at [93, 327] on link "person_add Nova marcação" at bounding box center [72, 300] width 118 height 61
